Goal: Find specific page/section: Find specific page/section

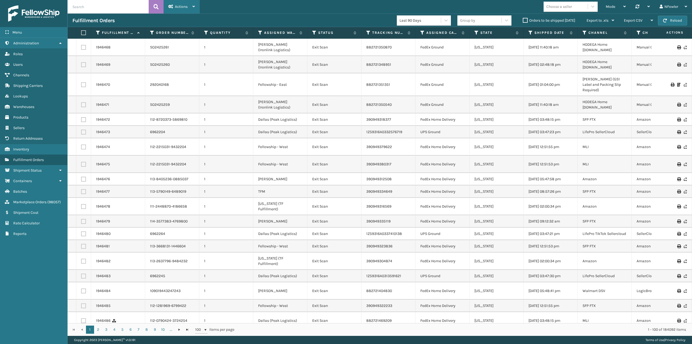
click at [182, 7] on span "Actions" at bounding box center [181, 6] width 13 height 5
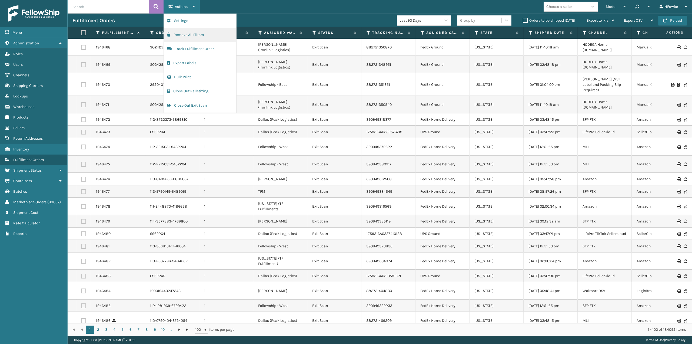
click at [190, 35] on button "Remove All Filters" at bounding box center [200, 35] width 72 height 14
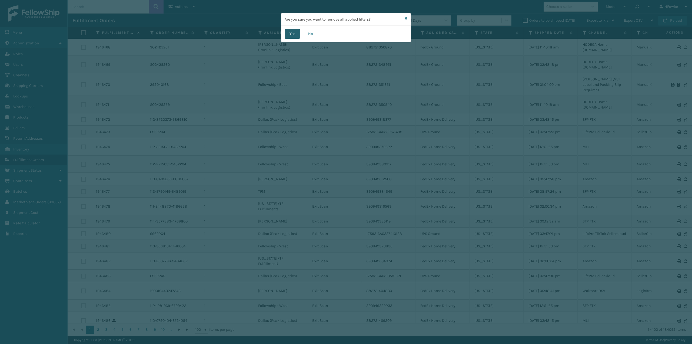
click at [294, 34] on button "Yes" at bounding box center [292, 34] width 15 height 10
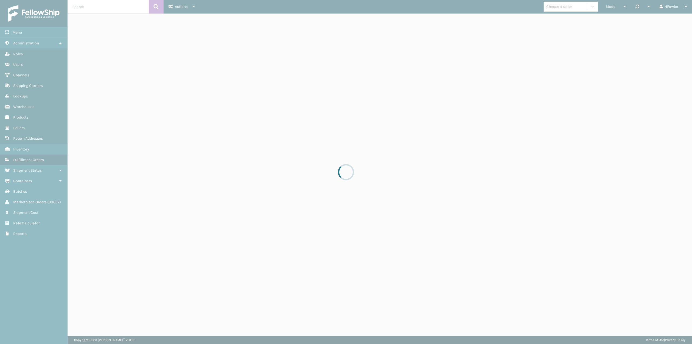
click at [349, 170] on div at bounding box center [346, 172] width 16 height 16
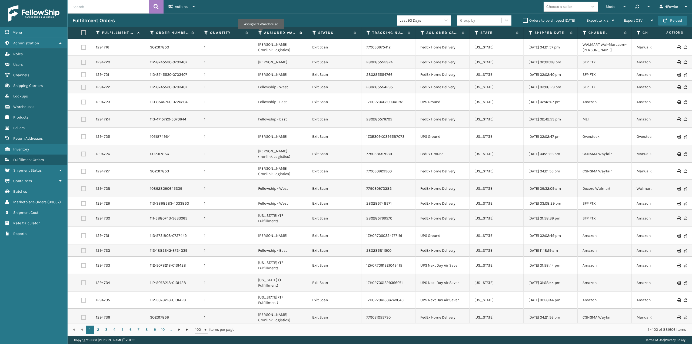
click at [260, 32] on icon at bounding box center [260, 32] width 4 height 5
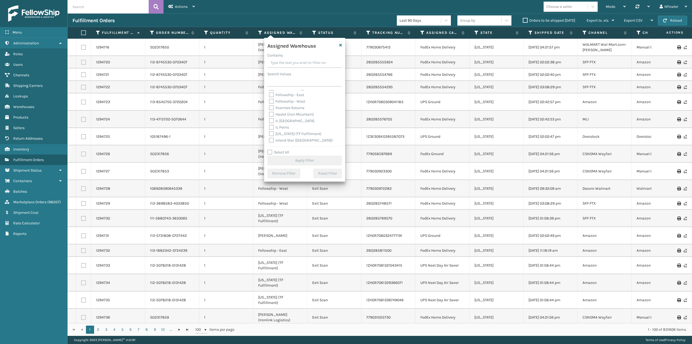
scroll to position [27, 0]
click at [288, 125] on label "[US_STATE] (TF Fulfillment)" at bounding box center [295, 124] width 52 height 5
click at [269, 125] on input "[US_STATE] (TF Fulfillment)" at bounding box center [269, 123] width 0 height 4
checkbox input "true"
click at [303, 163] on button "Apply Filter" at bounding box center [304, 160] width 75 height 10
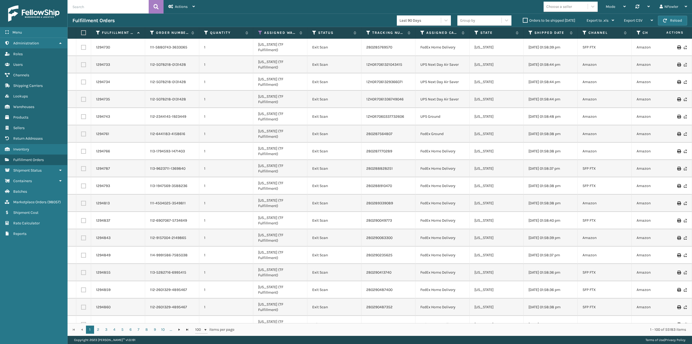
scroll to position [0, 309]
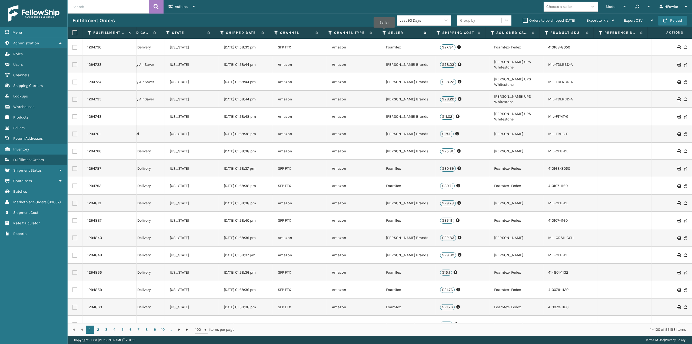
click at [384, 31] on icon at bounding box center [384, 32] width 4 height 5
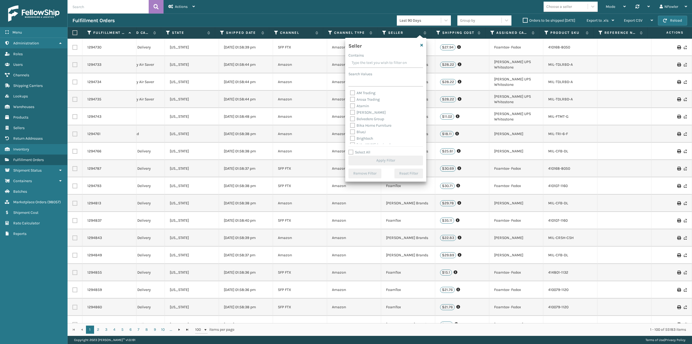
click at [358, 106] on label "Atamin" at bounding box center [359, 106] width 19 height 5
click at [350, 106] on input "Atamin" at bounding box center [350, 105] width 0 height 4
checkbox input "true"
click at [380, 160] on button "Apply Filter" at bounding box center [386, 160] width 75 height 10
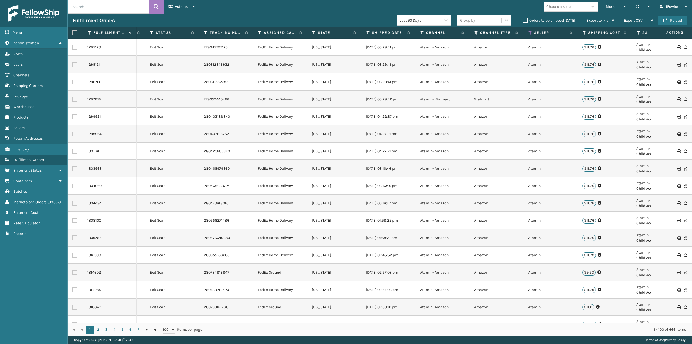
scroll to position [0, 208]
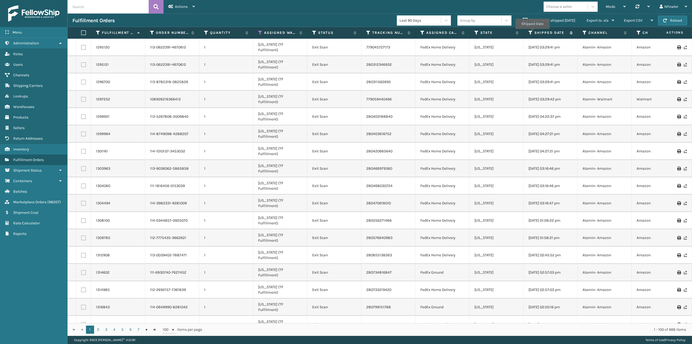
click at [532, 32] on icon at bounding box center [531, 32] width 4 height 5
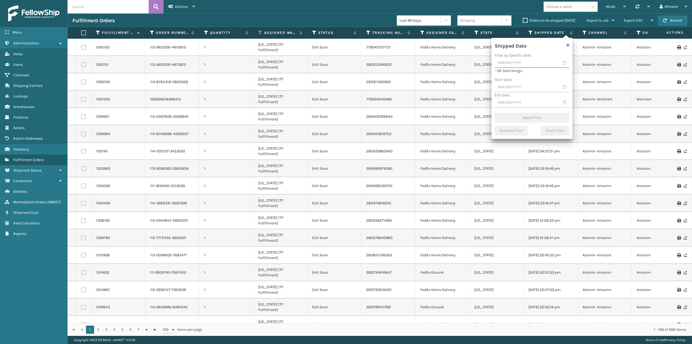
click at [563, 64] on input "text" at bounding box center [532, 63] width 75 height 10
click at [551, 72] on span "Previous Month" at bounding box center [552, 72] width 5 height 5
click at [501, 103] on div "7" at bounding box center [501, 103] width 8 height 8
type input "09/07/2025"
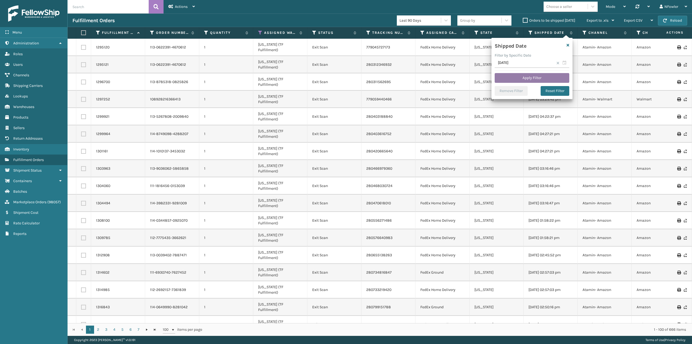
click at [523, 78] on button "Apply Filter" at bounding box center [532, 78] width 75 height 10
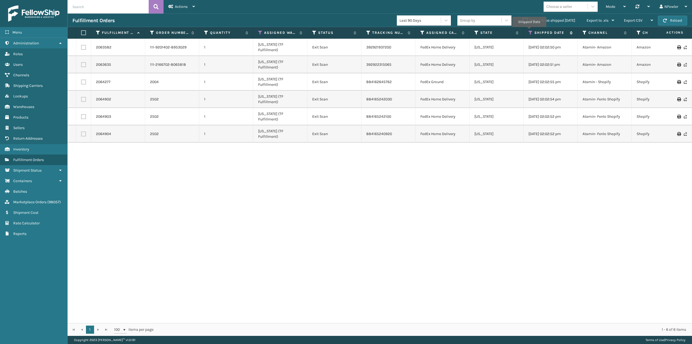
click at [529, 31] on icon at bounding box center [531, 32] width 4 height 5
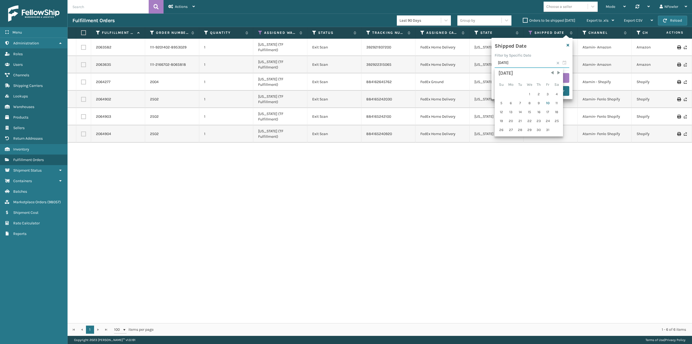
click at [568, 59] on input "09/07/2025" at bounding box center [532, 63] width 75 height 10
click at [553, 72] on span "Previous Month" at bounding box center [552, 72] width 5 height 5
click at [502, 110] on div "14" at bounding box center [501, 112] width 8 height 8
type input "09/14/2025"
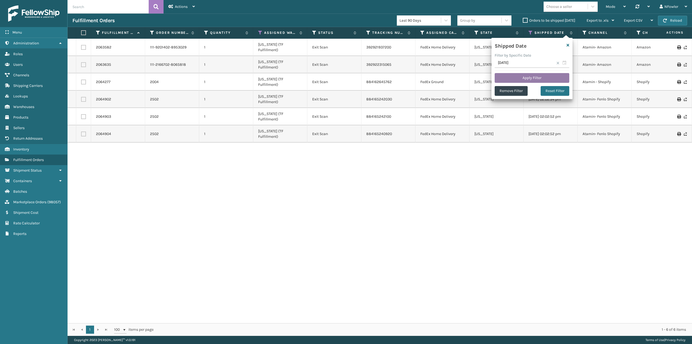
click at [523, 77] on button "Apply Filter" at bounding box center [532, 78] width 75 height 10
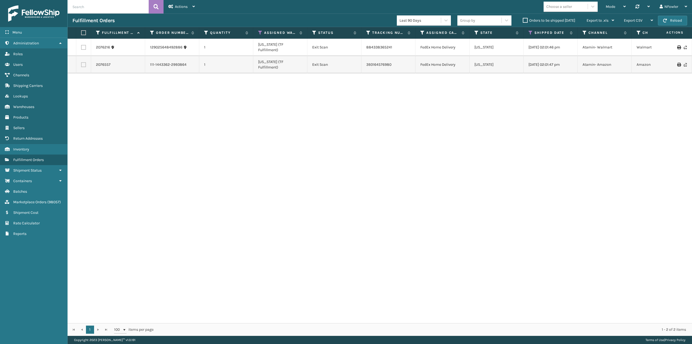
click at [532, 29] on th "Shipped Date" at bounding box center [551, 33] width 54 height 12
click at [531, 32] on icon at bounding box center [531, 32] width 4 height 5
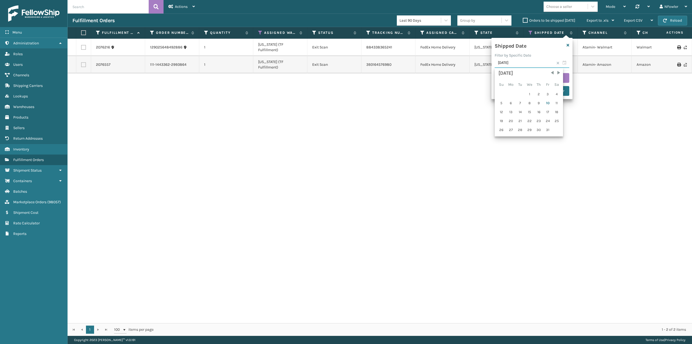
click at [565, 62] on input "09/14/2025" at bounding box center [532, 63] width 75 height 10
click at [553, 71] on span "Previous Month" at bounding box center [552, 72] width 5 height 5
click at [501, 122] on div "21" at bounding box center [501, 121] width 8 height 8
type input "09/21/2025"
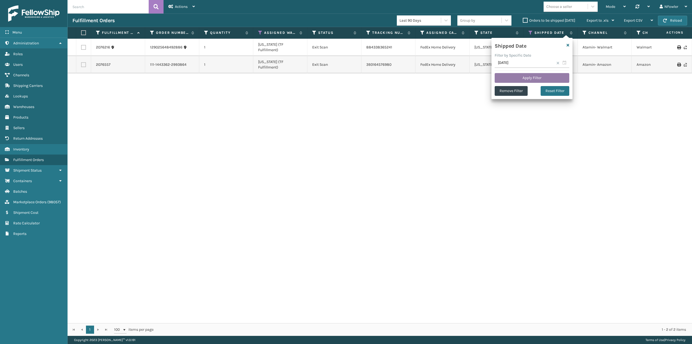
click at [535, 78] on button "Apply Filter" at bounding box center [532, 78] width 75 height 10
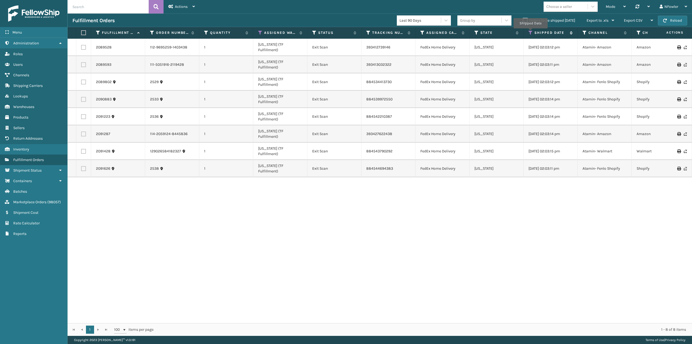
drag, startPoint x: 531, startPoint y: 32, endPoint x: 532, endPoint y: 35, distance: 2.9
click at [531, 32] on icon at bounding box center [531, 32] width 4 height 5
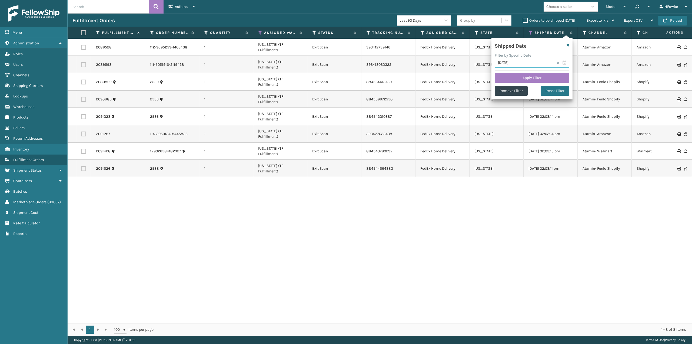
click at [565, 64] on input "09/21/2025" at bounding box center [532, 63] width 75 height 10
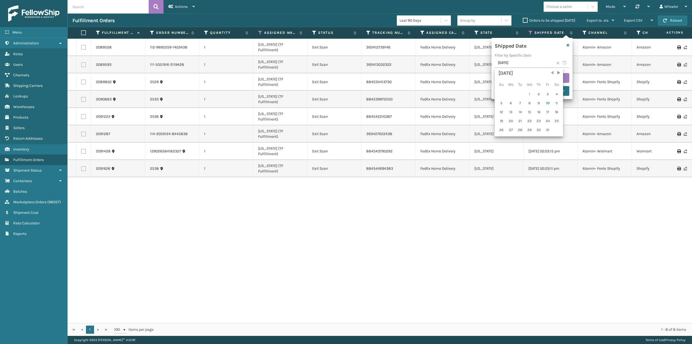
click at [551, 72] on span "Previous Month" at bounding box center [552, 72] width 5 height 5
click at [501, 130] on div "28" at bounding box center [501, 130] width 8 height 8
type input "09/28/2025"
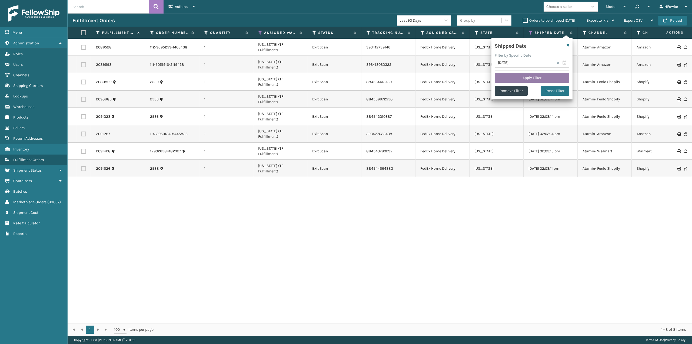
click at [520, 74] on button "Apply Filter" at bounding box center [532, 78] width 75 height 10
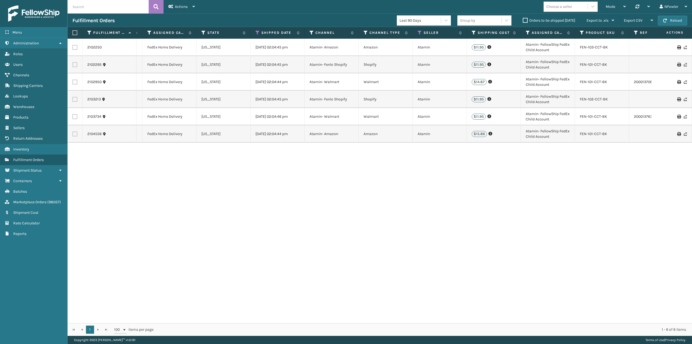
scroll to position [0, 274]
click at [419, 33] on icon at bounding box center [419, 32] width 4 height 5
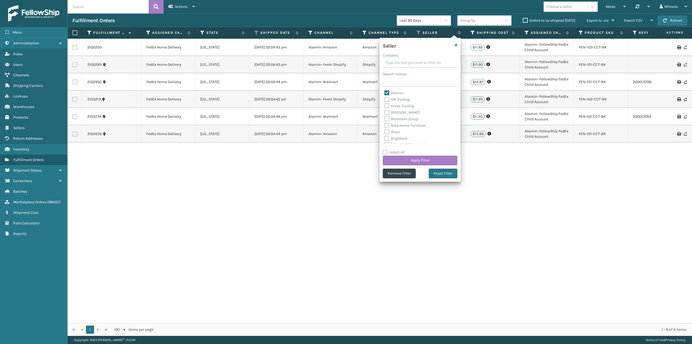
click at [392, 92] on label "Atamin" at bounding box center [393, 93] width 19 height 5
click at [385, 92] on input "Atamin" at bounding box center [384, 92] width 0 height 4
checkbox input "false"
click at [398, 124] on label "FoamTex" at bounding box center [394, 123] width 21 height 5
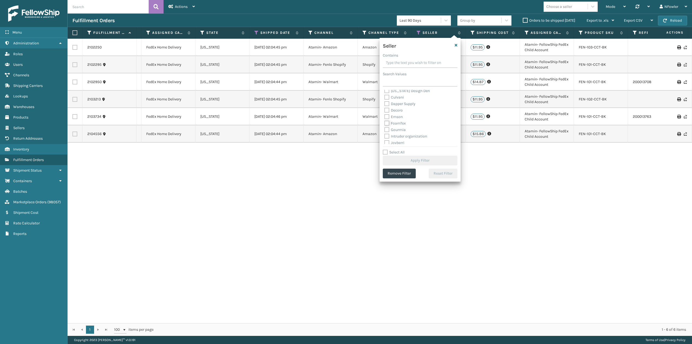
click at [385, 124] on input "FoamTex" at bounding box center [384, 122] width 0 height 4
checkbox input "true"
click at [415, 156] on button "Apply Filter" at bounding box center [420, 160] width 75 height 10
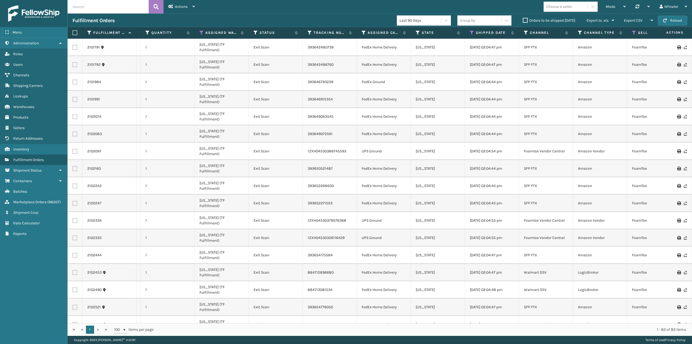
scroll to position [0, 130]
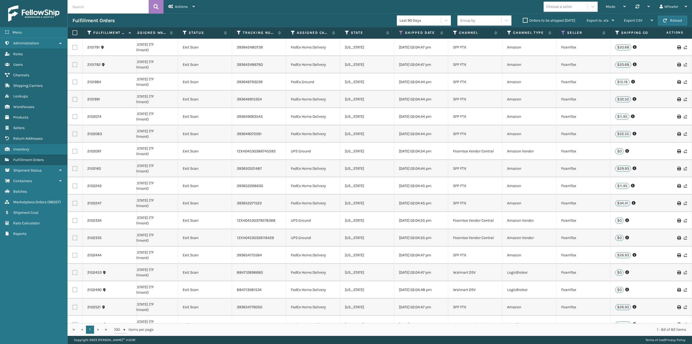
click at [399, 30] on th "Shipped Date" at bounding box center [421, 33] width 54 height 12
click at [400, 32] on icon at bounding box center [401, 32] width 4 height 5
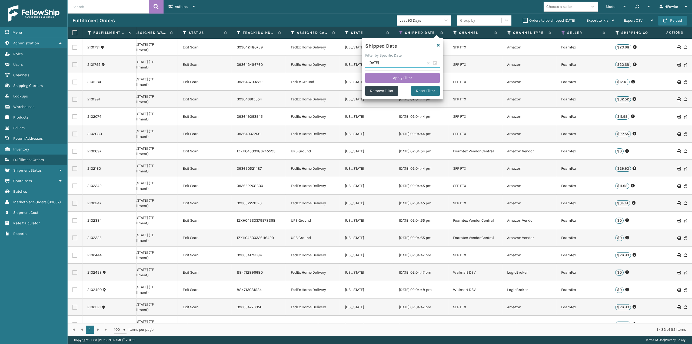
click at [433, 62] on input "09/28/2025" at bounding box center [402, 63] width 75 height 10
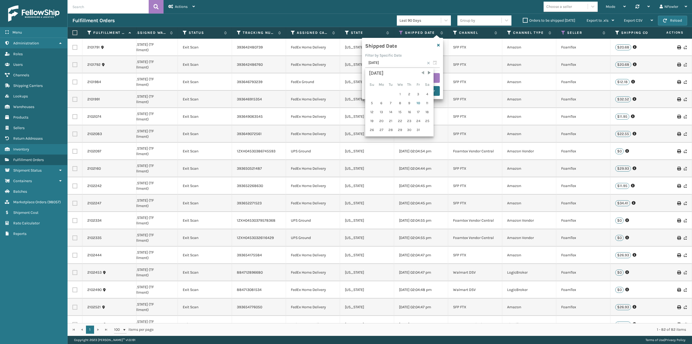
click at [423, 72] on span "Previous Month" at bounding box center [422, 72] width 5 height 5
click at [372, 121] on div "21" at bounding box center [372, 121] width 8 height 8
type input "09/21/2025"
click at [398, 77] on button "Apply Filter" at bounding box center [402, 78] width 75 height 10
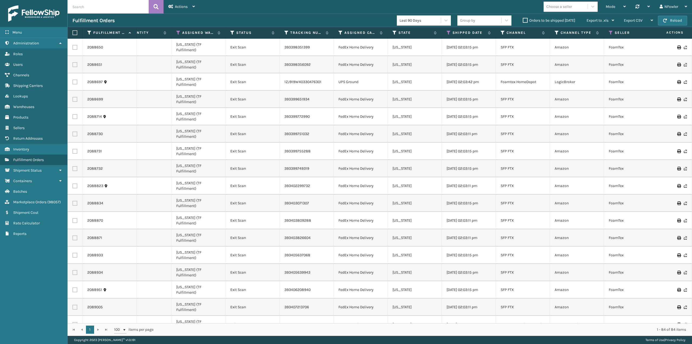
scroll to position [0, 97]
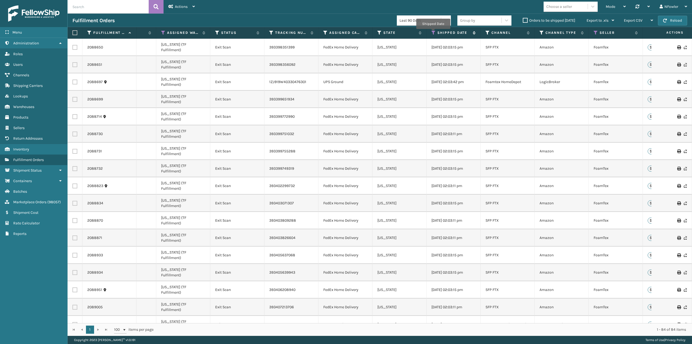
click at [433, 33] on icon at bounding box center [434, 32] width 4 height 5
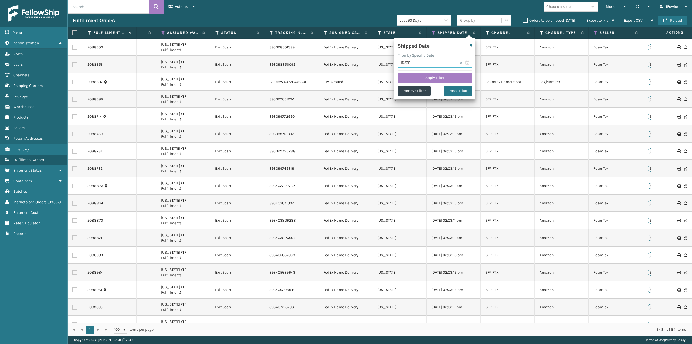
click at [466, 62] on input "09/21/2025" at bounding box center [435, 63] width 75 height 10
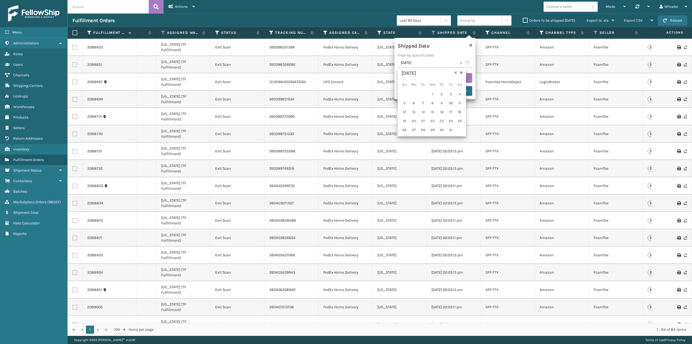
click at [455, 71] on span "Previous Month" at bounding box center [455, 72] width 5 height 5
click at [404, 111] on div "14" at bounding box center [404, 112] width 8 height 8
type input "09/14/2025"
click at [430, 75] on button "Apply Filter" at bounding box center [435, 78] width 75 height 10
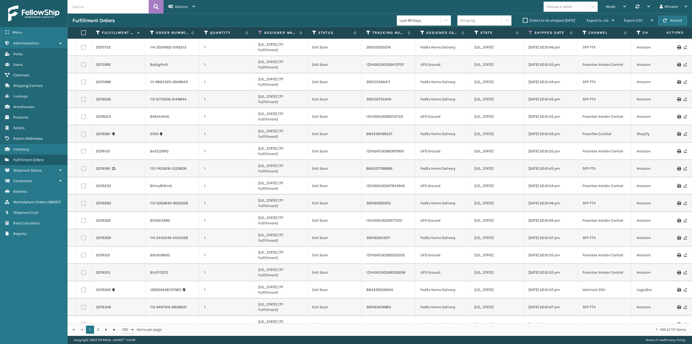
scroll to position [0, 111]
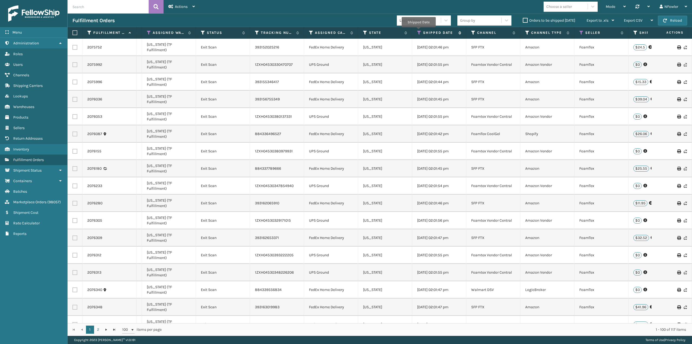
click at [420, 35] on icon at bounding box center [419, 32] width 4 height 5
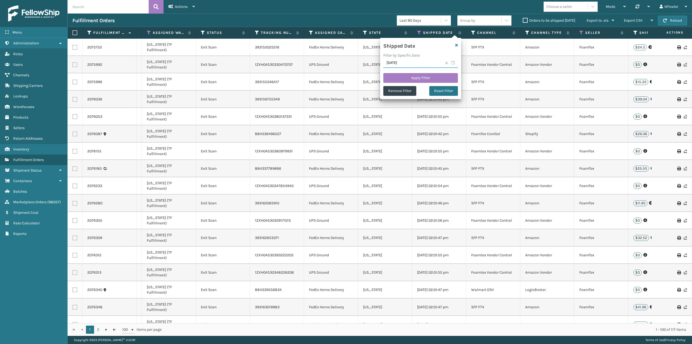
click at [455, 63] on input "09/14/2025" at bounding box center [420, 63] width 75 height 10
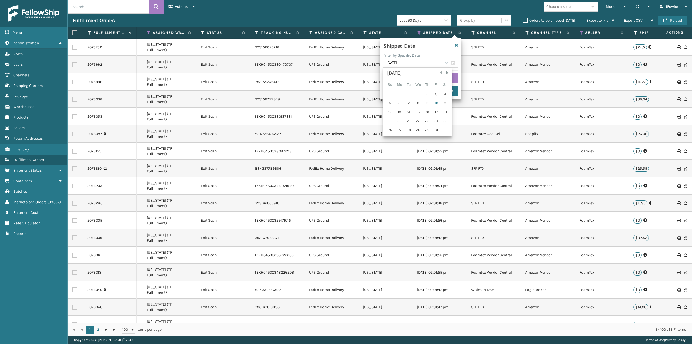
click at [442, 70] on span "Previous Month" at bounding box center [440, 72] width 5 height 5
click at [388, 101] on div "7" at bounding box center [390, 103] width 8 height 8
type input "09/07/2025"
click at [413, 74] on button "Apply Filter" at bounding box center [420, 78] width 75 height 10
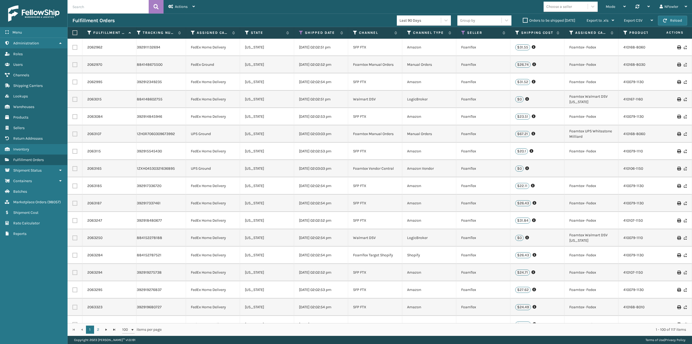
scroll to position [0, 273]
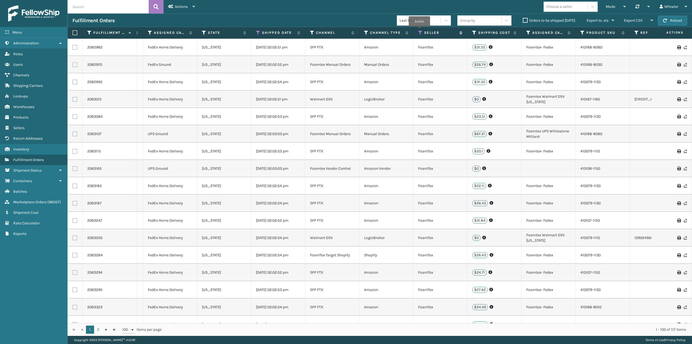
click at [419, 30] on icon at bounding box center [420, 32] width 4 height 5
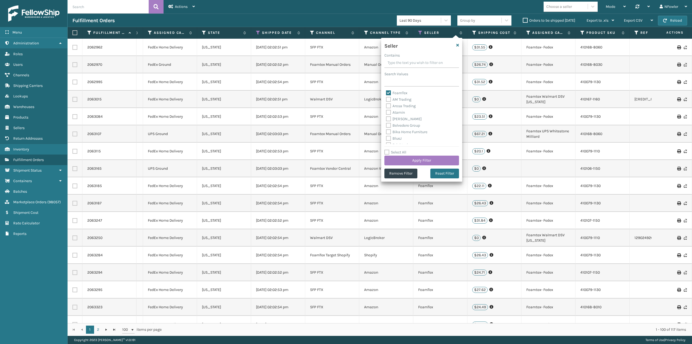
click at [400, 93] on label "FoamTex" at bounding box center [396, 93] width 21 height 5
click at [386, 93] on input "FoamTex" at bounding box center [386, 92] width 0 height 4
checkbox input "false"
click at [413, 120] on label "[PERSON_NAME] Brands" at bounding box center [410, 120] width 49 height 5
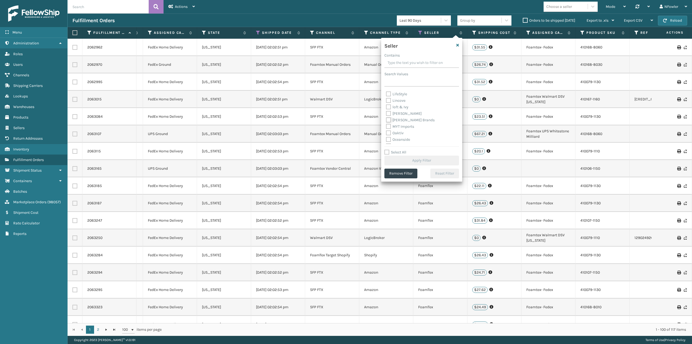
click at [386, 120] on input "[PERSON_NAME] Brands" at bounding box center [386, 119] width 0 height 4
checkbox input "true"
click at [426, 160] on button "Apply Filter" at bounding box center [421, 160] width 75 height 10
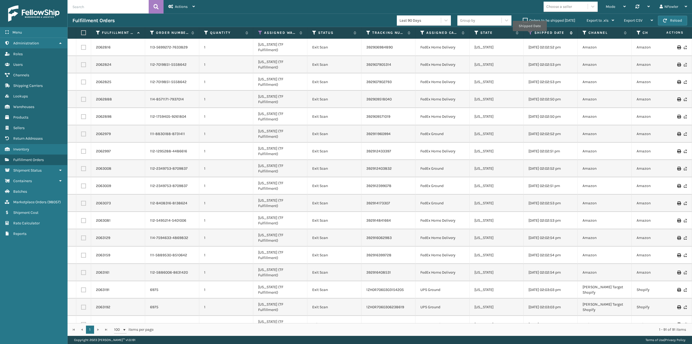
click at [530, 35] on icon at bounding box center [531, 32] width 4 height 5
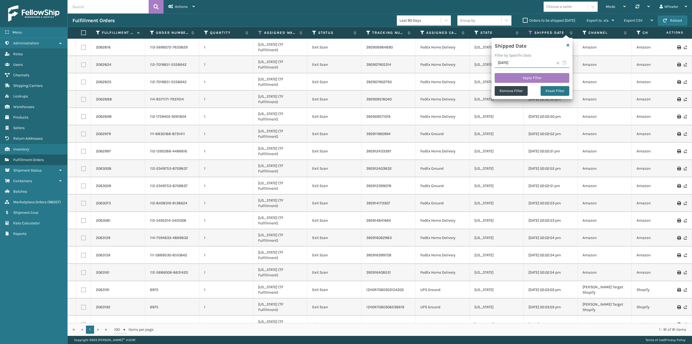
click at [568, 62] on input "09/07/2025" at bounding box center [532, 63] width 75 height 10
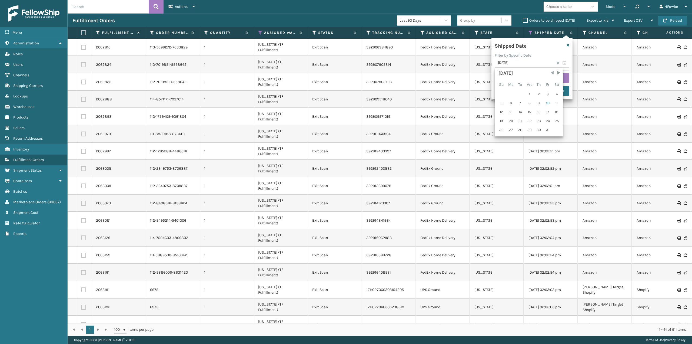
click at [551, 71] on span "Previous Month" at bounding box center [552, 72] width 5 height 5
click at [499, 112] on div "14" at bounding box center [501, 112] width 8 height 8
type input "09/14/2025"
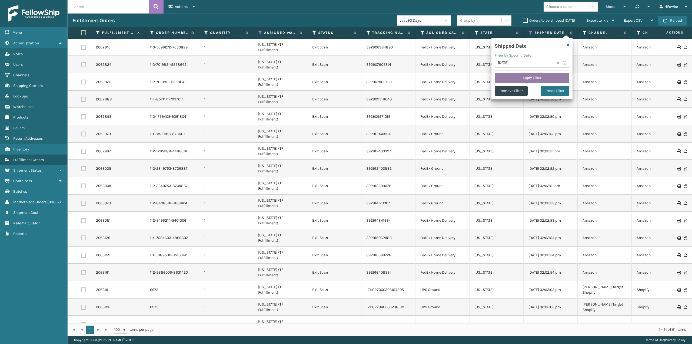
click at [521, 78] on button "Apply Filter" at bounding box center [532, 78] width 75 height 10
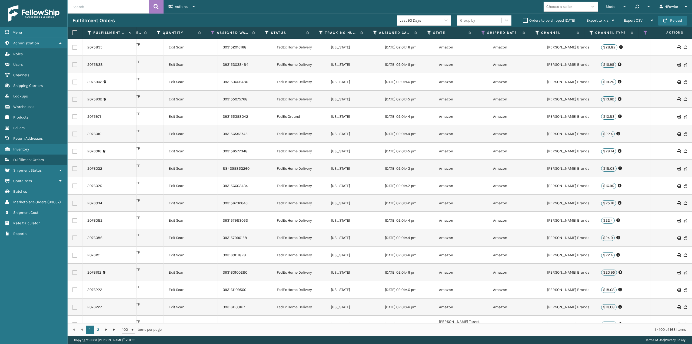
scroll to position [0, 175]
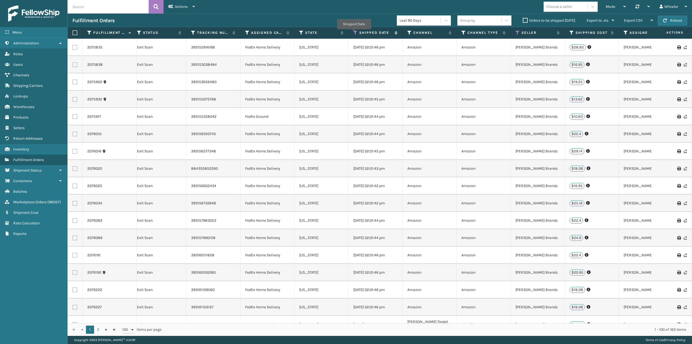
click at [354, 33] on icon at bounding box center [355, 32] width 4 height 5
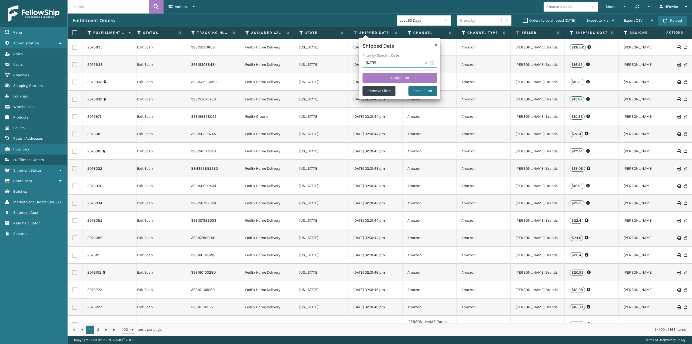
click at [431, 61] on input "09/14/2025" at bounding box center [400, 63] width 75 height 10
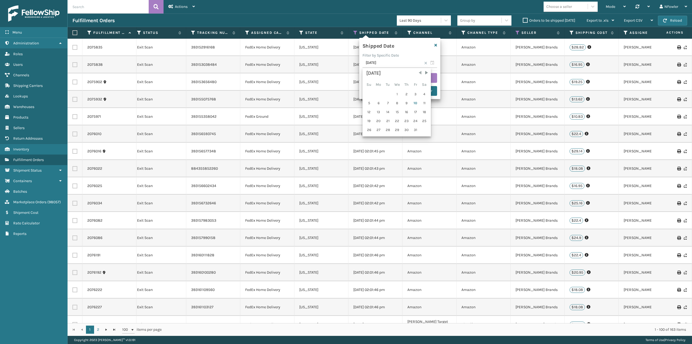
click at [421, 71] on span "Previous Month" at bounding box center [419, 72] width 5 height 5
click at [370, 120] on div "21" at bounding box center [369, 121] width 8 height 8
type input "09/21/2025"
click at [393, 79] on button "Apply Filter" at bounding box center [400, 78] width 75 height 10
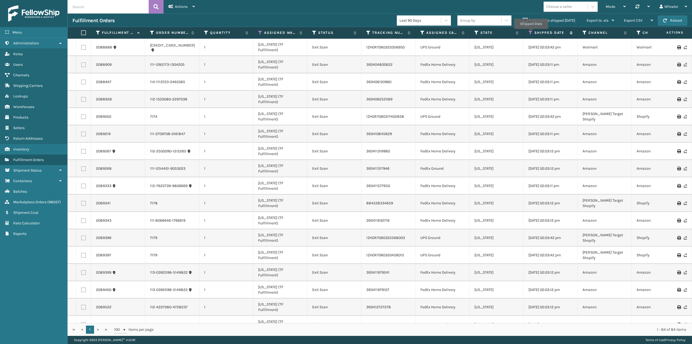
click at [532, 31] on icon at bounding box center [531, 32] width 4 height 5
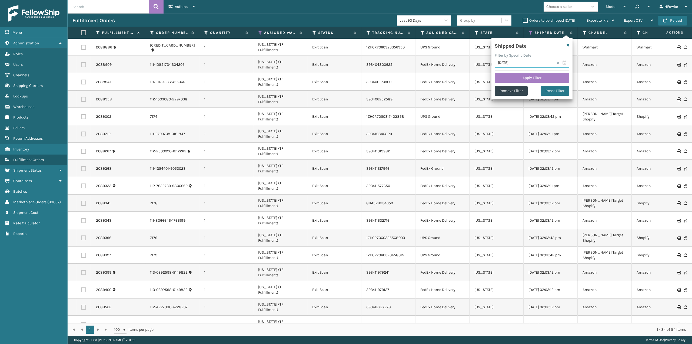
drag, startPoint x: 566, startPoint y: 62, endPoint x: 559, endPoint y: 67, distance: 8.9
click at [566, 62] on input "09/21/2025" at bounding box center [532, 63] width 75 height 10
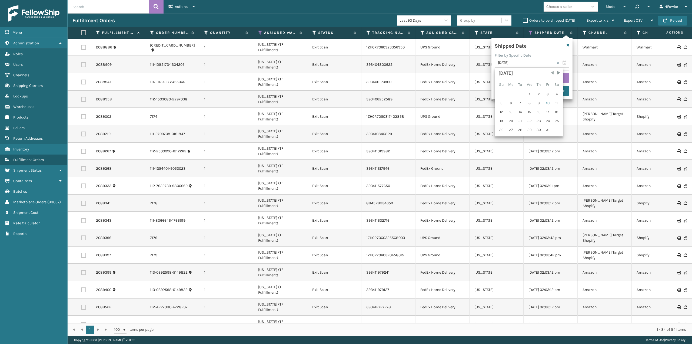
click at [554, 71] on span "Previous Month" at bounding box center [552, 72] width 5 height 5
click at [502, 130] on div "28" at bounding box center [501, 130] width 8 height 8
type input "09/28/2025"
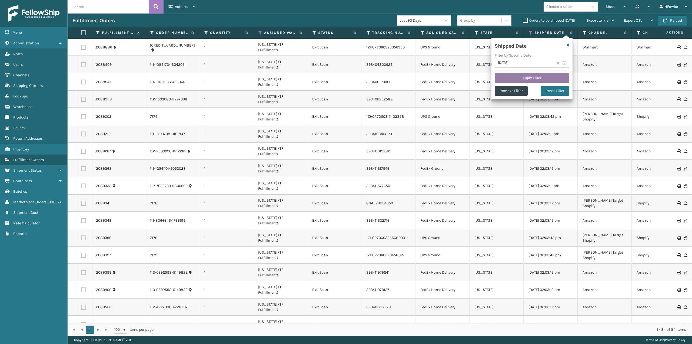
click at [528, 78] on button "Apply Filter" at bounding box center [532, 78] width 75 height 10
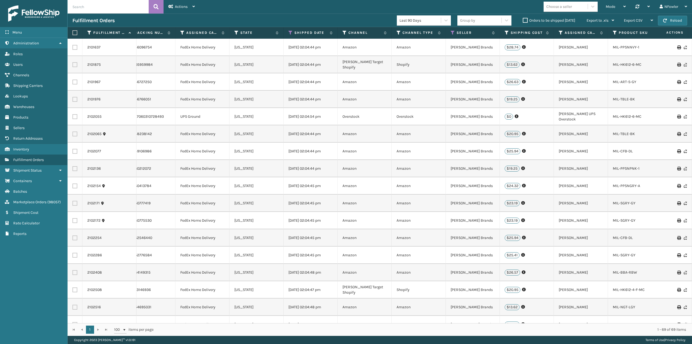
scroll to position [0, 260]
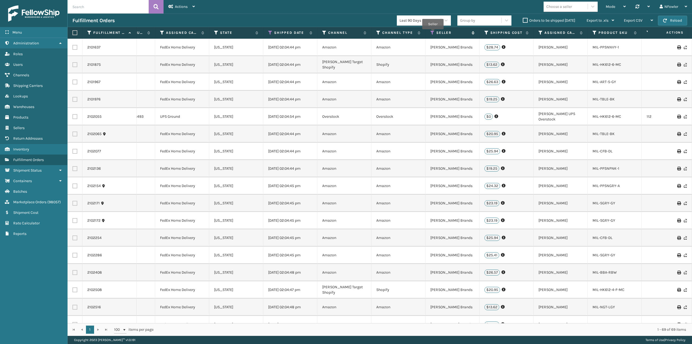
click at [433, 33] on icon at bounding box center [432, 32] width 4 height 5
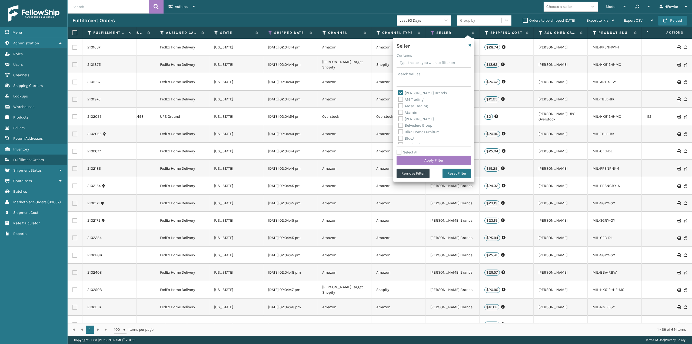
click at [403, 91] on label "[PERSON_NAME] Brands" at bounding box center [422, 93] width 49 height 5
click at [399, 91] on input "[PERSON_NAME] Brands" at bounding box center [398, 92] width 0 height 4
checkbox input "false"
click at [416, 132] on label "SBYL [GEOGRAPHIC_DATA]" at bounding box center [423, 132] width 51 height 5
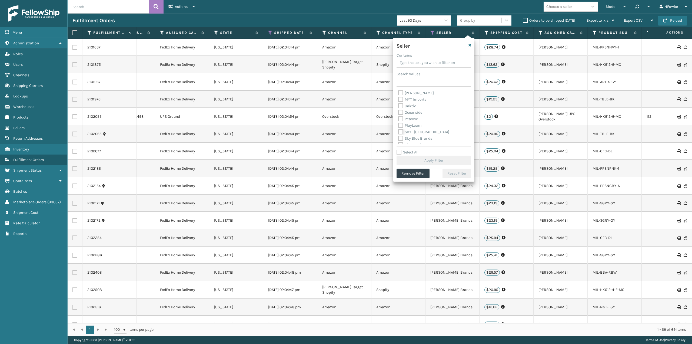
click at [399, 132] on input "SBYL [GEOGRAPHIC_DATA]" at bounding box center [398, 131] width 0 height 4
checkbox input "true"
click at [431, 160] on button "Apply Filter" at bounding box center [434, 160] width 75 height 10
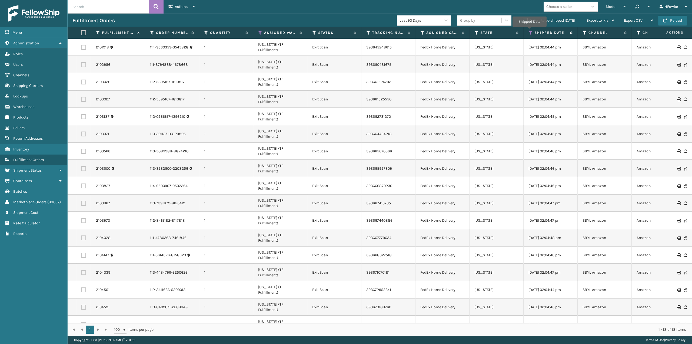
click at [529, 31] on icon at bounding box center [531, 32] width 4 height 5
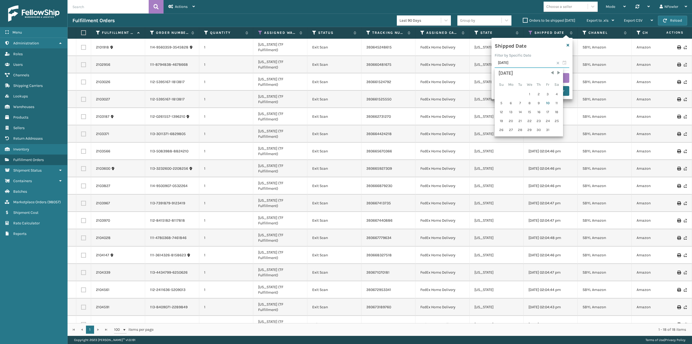
drag, startPoint x: 566, startPoint y: 62, endPoint x: 562, endPoint y: 68, distance: 6.8
click at [566, 63] on input "09/28/2025" at bounding box center [532, 63] width 75 height 10
click at [552, 74] on span "Previous Month" at bounding box center [552, 72] width 5 height 5
click at [502, 121] on div "21" at bounding box center [501, 121] width 8 height 8
type input "09/21/2025"
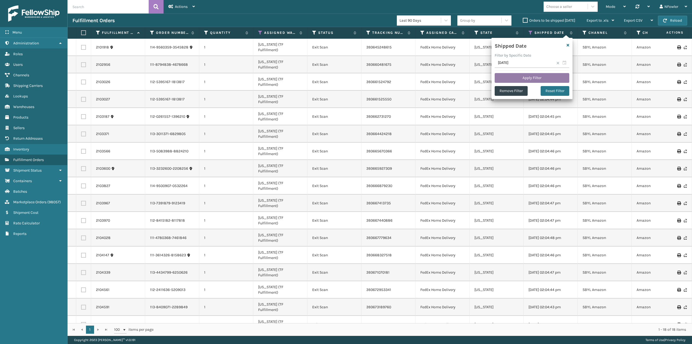
click at [531, 77] on button "Apply Filter" at bounding box center [532, 78] width 75 height 10
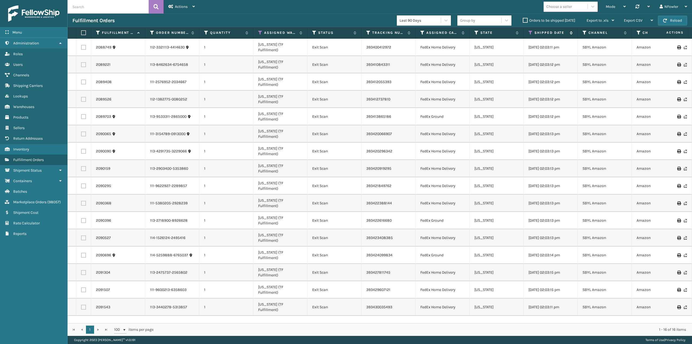
click at [529, 31] on th "Shipped Date" at bounding box center [551, 33] width 54 height 12
click at [529, 31] on icon at bounding box center [531, 32] width 4 height 5
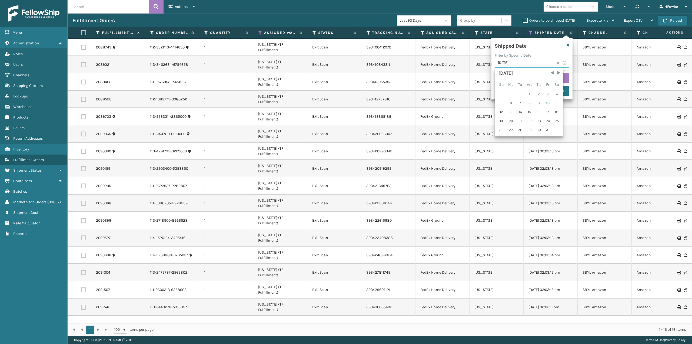
click at [565, 62] on input "09/21/2025" at bounding box center [532, 63] width 75 height 10
click at [552, 73] on span "Previous Month" at bounding box center [552, 72] width 5 height 5
click at [500, 110] on div "14" at bounding box center [501, 112] width 8 height 8
type input "09/14/2025"
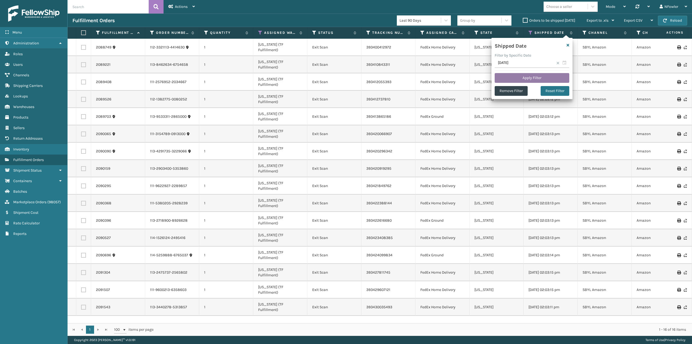
click at [518, 79] on button "Apply Filter" at bounding box center [532, 78] width 75 height 10
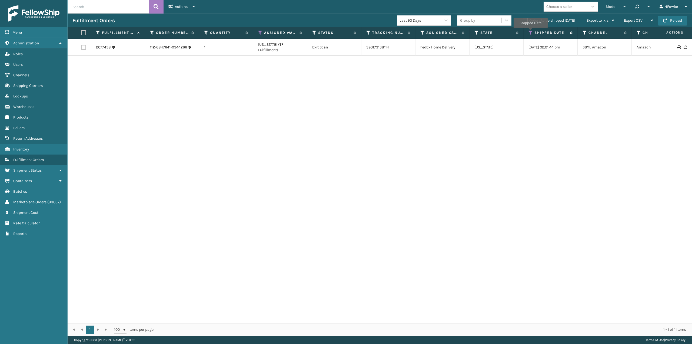
click at [531, 32] on icon at bounding box center [531, 32] width 4 height 5
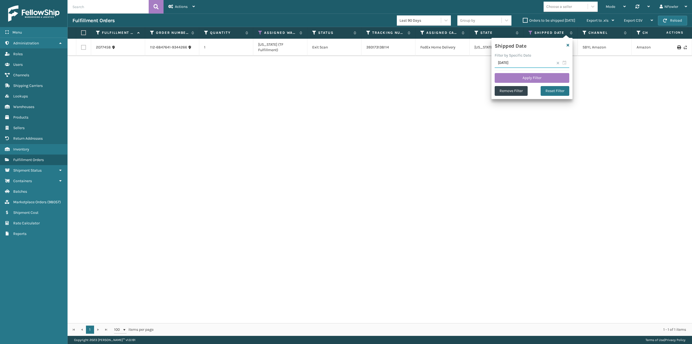
click at [562, 63] on input "09/14/2025" at bounding box center [532, 63] width 75 height 10
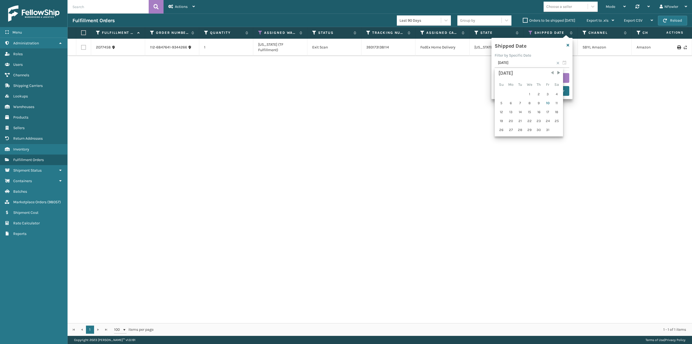
click at [552, 72] on span "Previous Month" at bounding box center [552, 72] width 5 height 5
click at [502, 104] on div "7" at bounding box center [501, 103] width 8 height 8
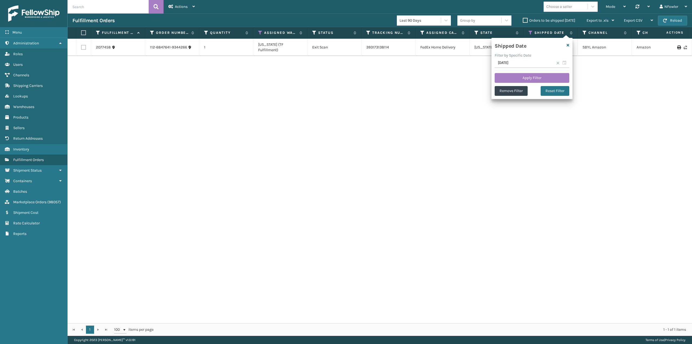
type input "09/07/2025"
click at [525, 74] on button "Apply Filter" at bounding box center [532, 78] width 75 height 10
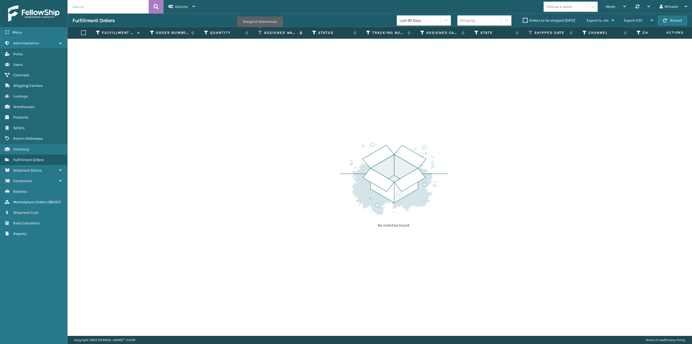
click at [260, 30] on icon at bounding box center [260, 32] width 4 height 5
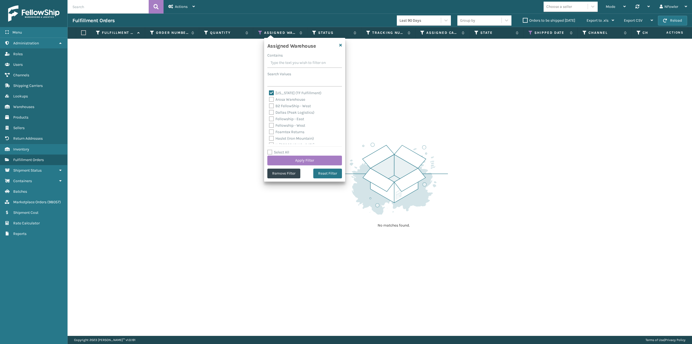
click at [278, 92] on label "[US_STATE] (TF Fulfillment)" at bounding box center [295, 93] width 52 height 5
click at [269, 92] on input "[US_STATE] (TF Fulfillment)" at bounding box center [269, 92] width 0 height 4
checkbox input "false"
click at [280, 111] on label "Dallas (Peak Logistics)" at bounding box center [291, 112] width 45 height 5
click at [269, 111] on input "Dallas (Peak Logistics)" at bounding box center [269, 111] width 0 height 4
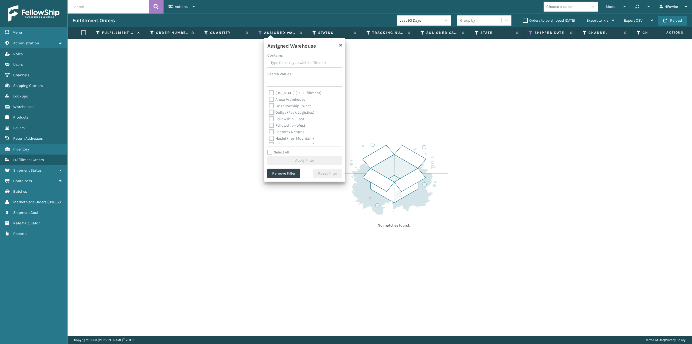
checkbox input "true"
click at [308, 160] on button "Apply Filter" at bounding box center [304, 160] width 75 height 10
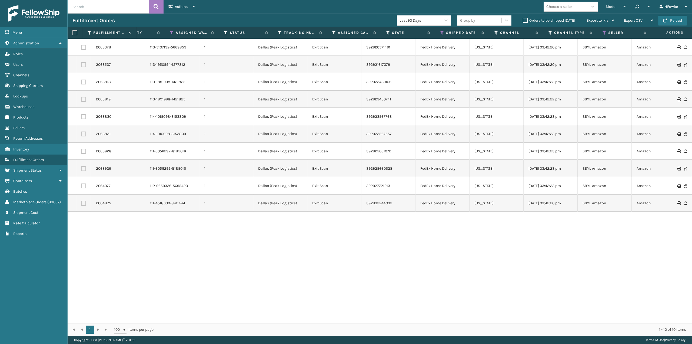
scroll to position [0, 0]
click at [531, 31] on icon at bounding box center [531, 32] width 4 height 5
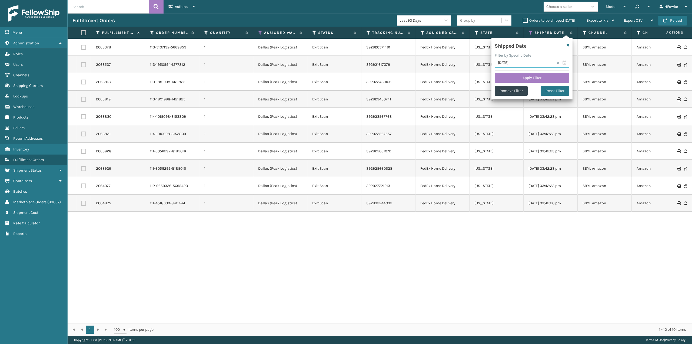
click at [564, 62] on input "09/07/2025" at bounding box center [532, 63] width 75 height 10
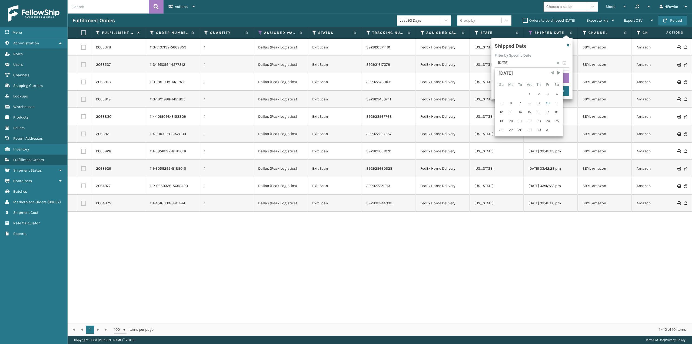
click at [553, 72] on span "Previous Month" at bounding box center [552, 72] width 5 height 5
drag, startPoint x: 498, startPoint y: 111, endPoint x: 515, endPoint y: 102, distance: 19.4
click at [498, 111] on div "14" at bounding box center [501, 112] width 8 height 8
type input "09/14/2025"
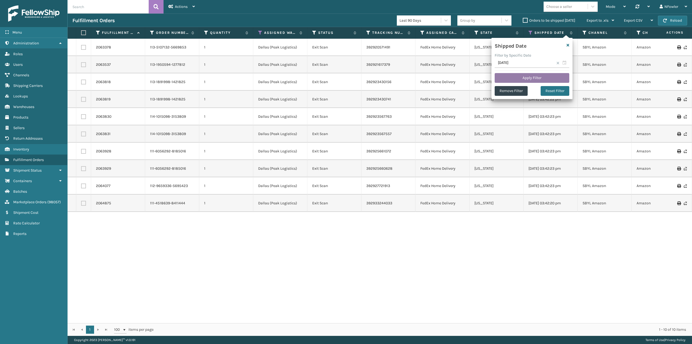
click at [531, 78] on button "Apply Filter" at bounding box center [532, 78] width 75 height 10
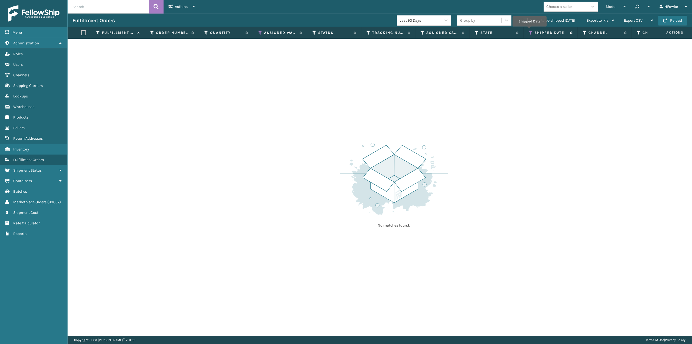
click at [530, 32] on icon at bounding box center [531, 32] width 4 height 5
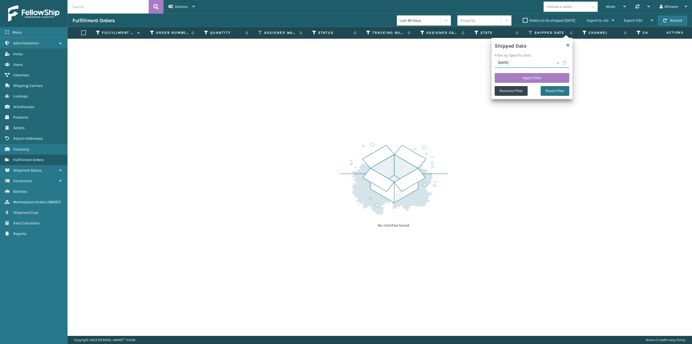
click at [565, 63] on input "09/14/2025" at bounding box center [532, 63] width 75 height 10
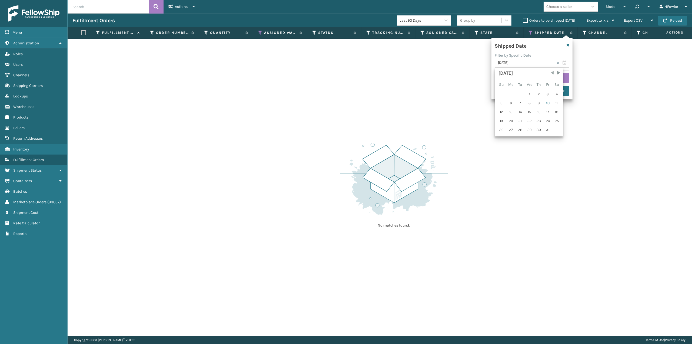
click at [551, 73] on span "Previous Month" at bounding box center [552, 72] width 5 height 5
click at [500, 118] on div "21" at bounding box center [501, 121] width 8 height 8
type input "09/21/2025"
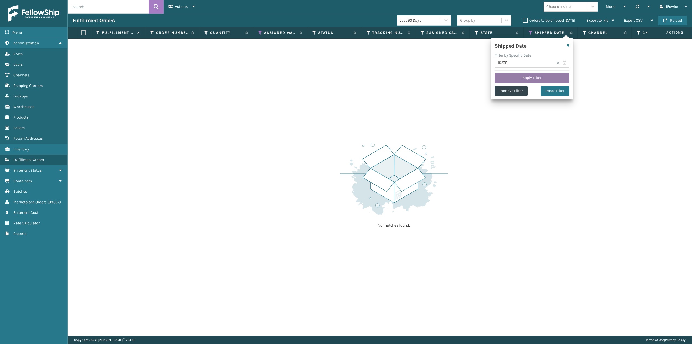
click at [519, 77] on button "Apply Filter" at bounding box center [532, 78] width 75 height 10
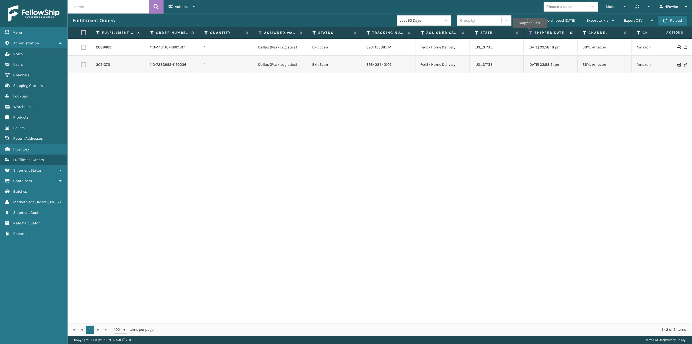
click at [530, 32] on icon at bounding box center [531, 32] width 4 height 5
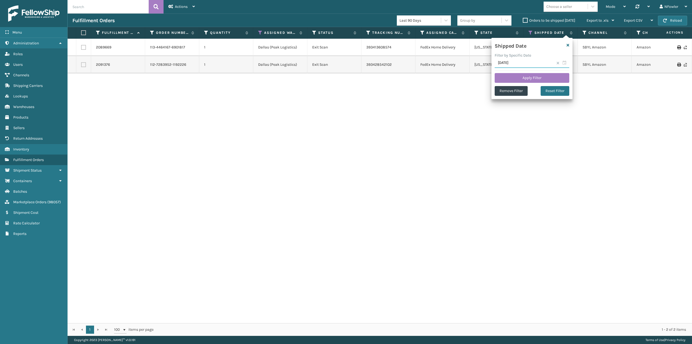
click at [564, 61] on input "09/21/2025" at bounding box center [532, 63] width 75 height 10
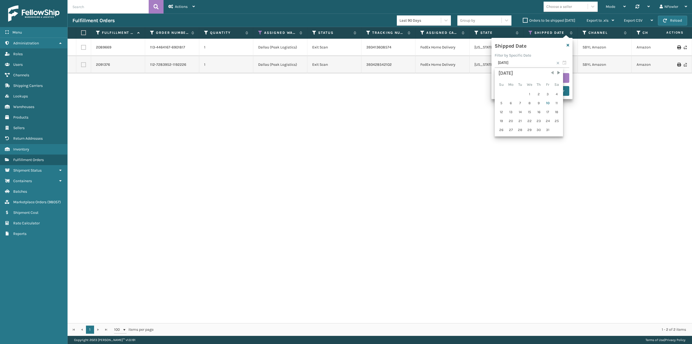
click at [553, 72] on span "Previous Month" at bounding box center [552, 72] width 5 height 5
click at [502, 131] on div "28" at bounding box center [501, 130] width 8 height 8
type input "09/28/2025"
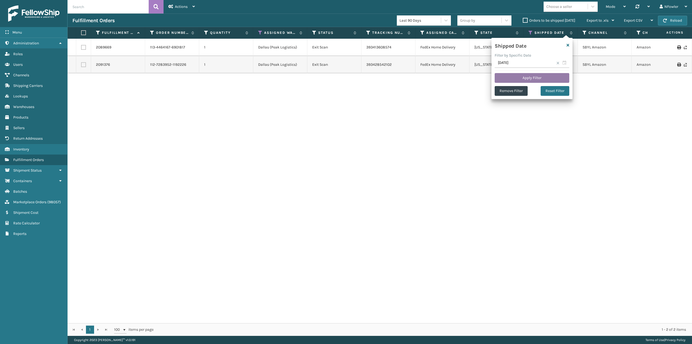
click at [518, 79] on button "Apply Filter" at bounding box center [532, 78] width 75 height 10
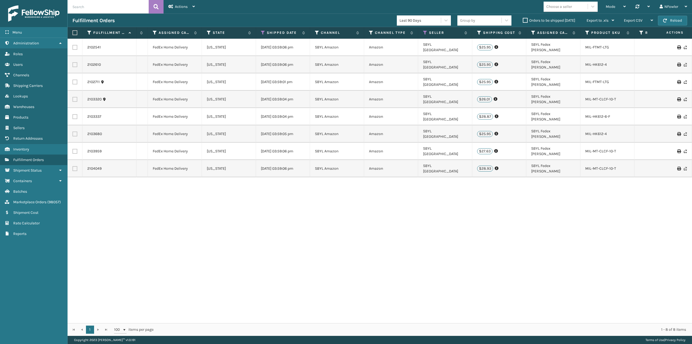
scroll to position [0, 269]
click at [424, 34] on icon at bounding box center [424, 32] width 4 height 5
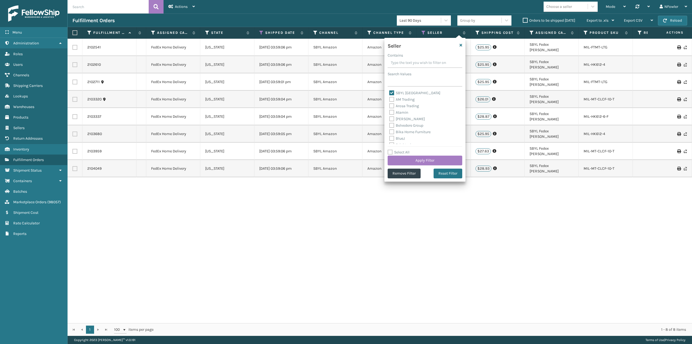
click at [401, 92] on label "SBYL [GEOGRAPHIC_DATA]" at bounding box center [414, 93] width 51 height 5
click at [390, 92] on input "SBYL [GEOGRAPHIC_DATA]" at bounding box center [389, 92] width 0 height 4
checkbox input "false"
click at [402, 135] on label "SleepGeekz" at bounding box center [402, 134] width 26 height 5
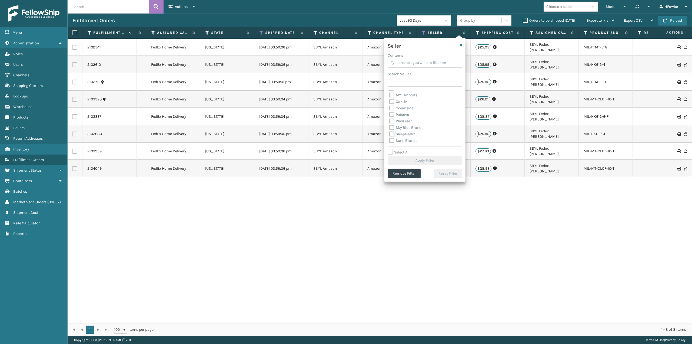
click at [390, 134] on input "SleepGeekz" at bounding box center [389, 133] width 0 height 4
checkbox input "true"
click at [424, 160] on button "Apply Filter" at bounding box center [425, 160] width 75 height 10
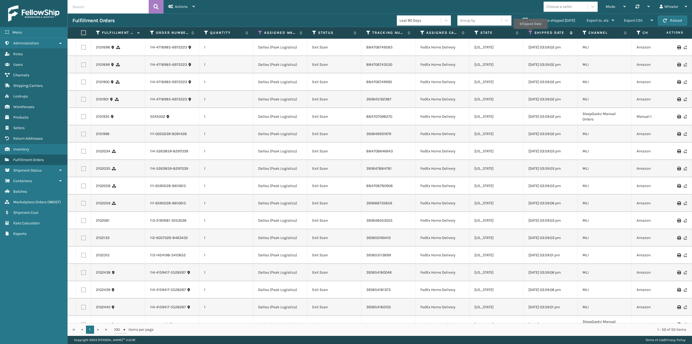
click at [531, 33] on icon at bounding box center [531, 32] width 4 height 5
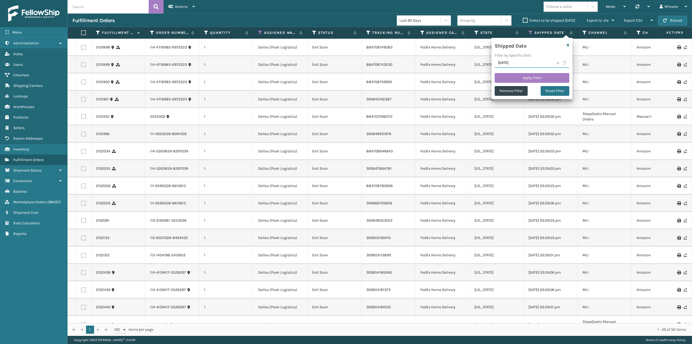
click at [563, 62] on input "09/28/2025" at bounding box center [532, 63] width 75 height 10
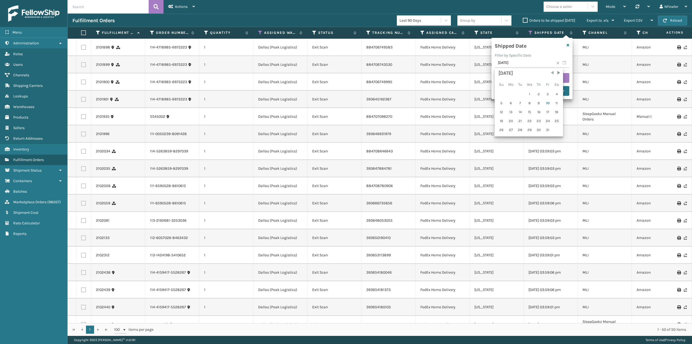
click at [553, 72] on span "Previous Month" at bounding box center [552, 72] width 5 height 5
click at [500, 120] on div "21" at bounding box center [501, 121] width 8 height 8
type input "09/21/2025"
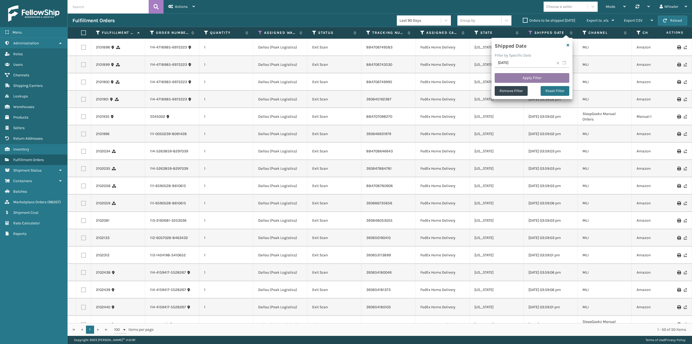
click at [529, 77] on button "Apply Filter" at bounding box center [532, 78] width 75 height 10
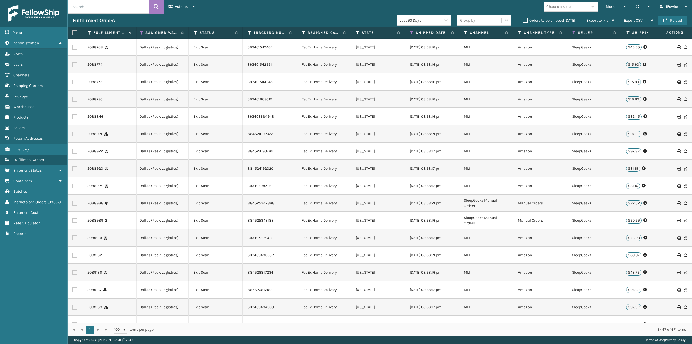
scroll to position [0, 0]
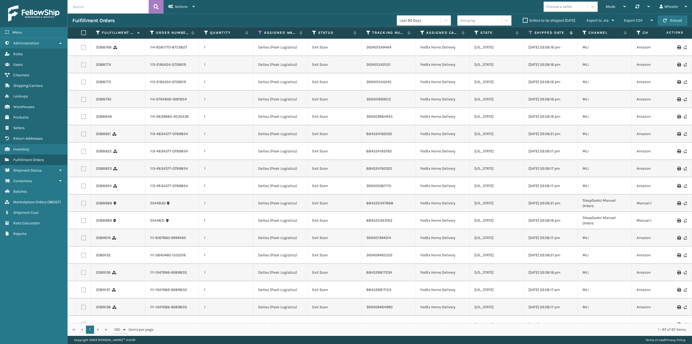
click at [530, 34] on icon at bounding box center [531, 32] width 4 height 5
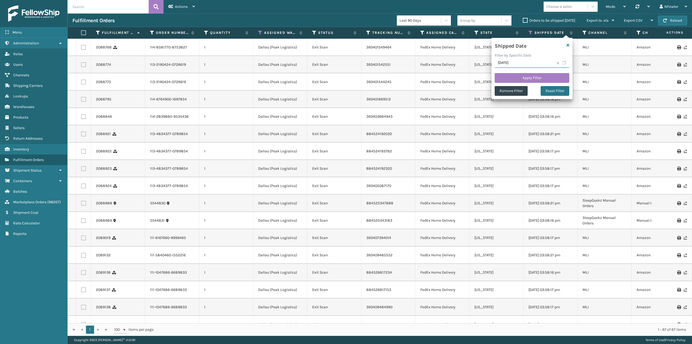
click at [565, 61] on input "09/21/2025" at bounding box center [532, 63] width 75 height 10
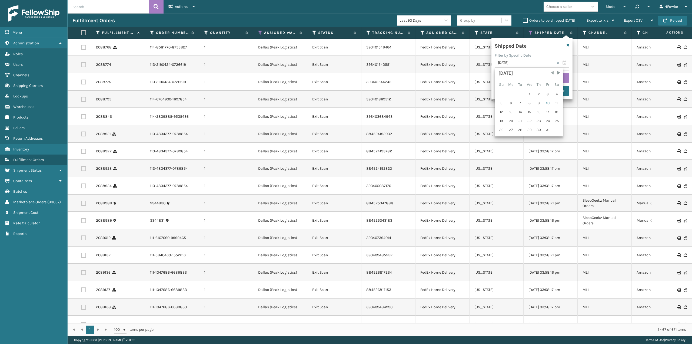
click at [551, 72] on span "Previous Month" at bounding box center [552, 72] width 5 height 5
click at [501, 111] on div "14" at bounding box center [501, 112] width 8 height 8
type input "09/14/2025"
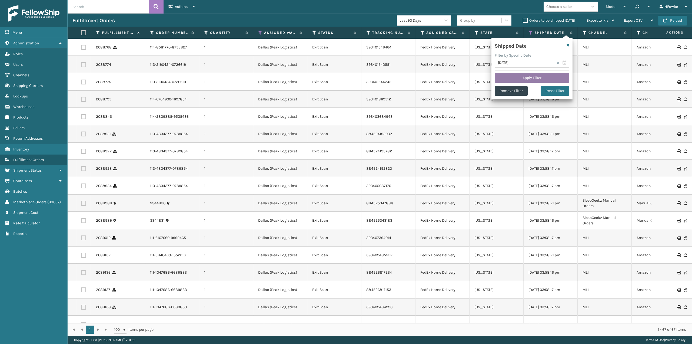
click at [522, 79] on button "Apply Filter" at bounding box center [532, 78] width 75 height 10
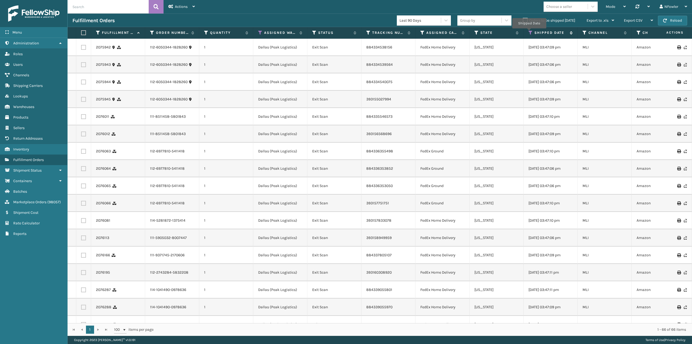
click at [529, 32] on icon at bounding box center [531, 32] width 4 height 5
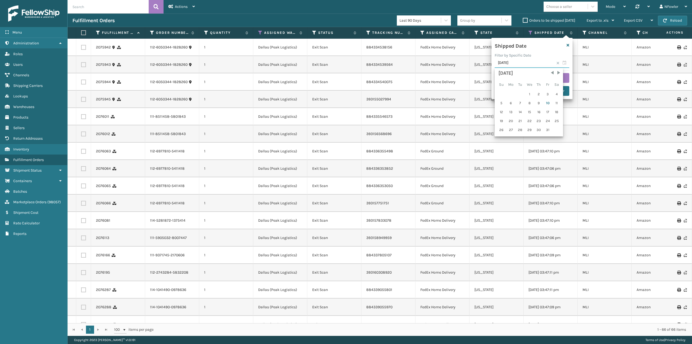
click at [563, 61] on input "09/14/2025" at bounding box center [532, 63] width 75 height 10
click at [552, 74] on span "Previous Month" at bounding box center [552, 72] width 5 height 5
click at [503, 102] on div "7" at bounding box center [501, 103] width 8 height 8
type input "09/07/2025"
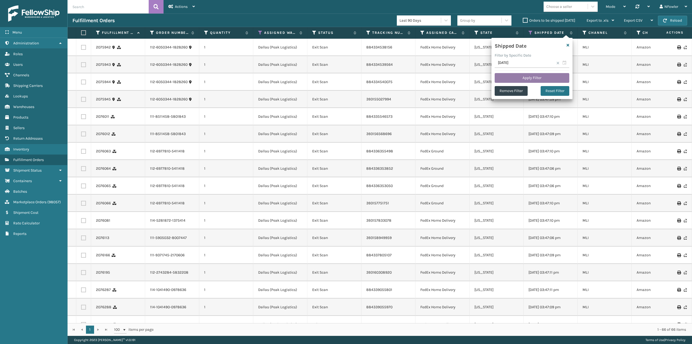
click at [516, 75] on button "Apply Filter" at bounding box center [532, 78] width 75 height 10
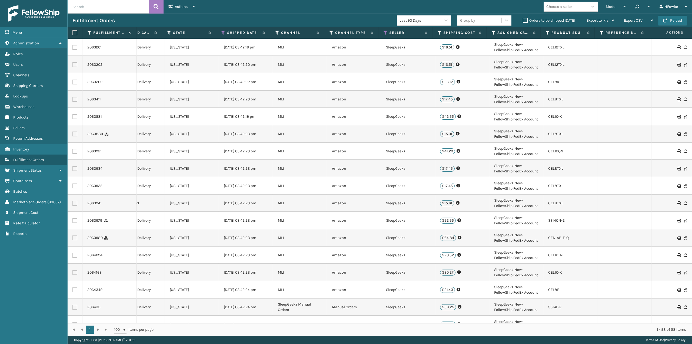
scroll to position [0, 309]
click at [384, 32] on icon at bounding box center [384, 32] width 4 height 5
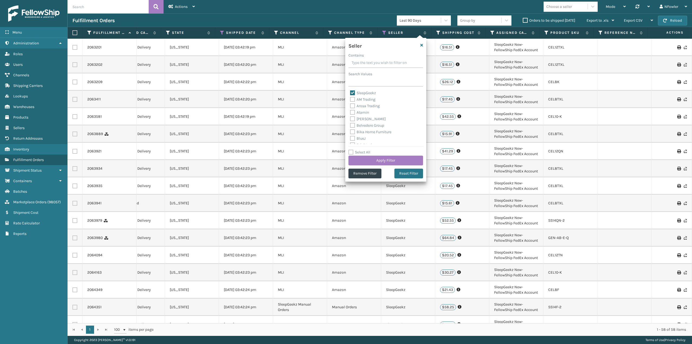
click at [370, 91] on label "SleepGeekz" at bounding box center [363, 93] width 26 height 5
click at [350, 91] on input "SleepGeekz" at bounding box center [350, 92] width 0 height 4
checkbox input "false"
click at [366, 99] on label "[PERSON_NAME] Brands" at bounding box center [374, 99] width 49 height 5
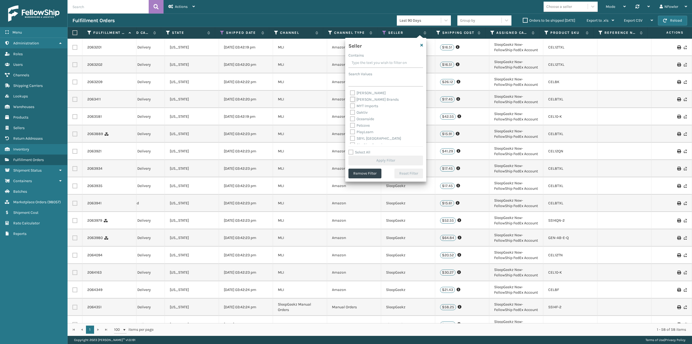
click at [350, 99] on input "[PERSON_NAME] Brands" at bounding box center [350, 98] width 0 height 4
checkbox input "true"
click at [384, 157] on button "Apply Filter" at bounding box center [386, 160] width 75 height 10
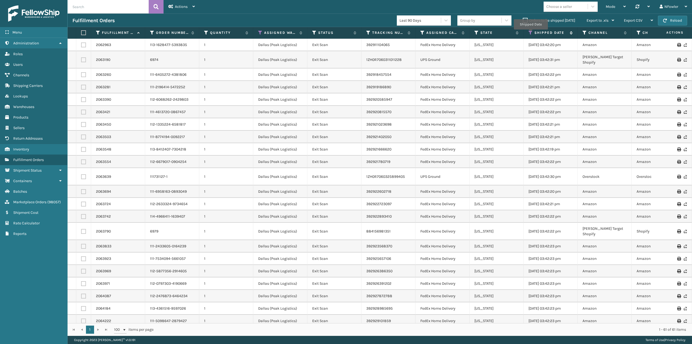
click at [531, 31] on icon at bounding box center [531, 32] width 4 height 5
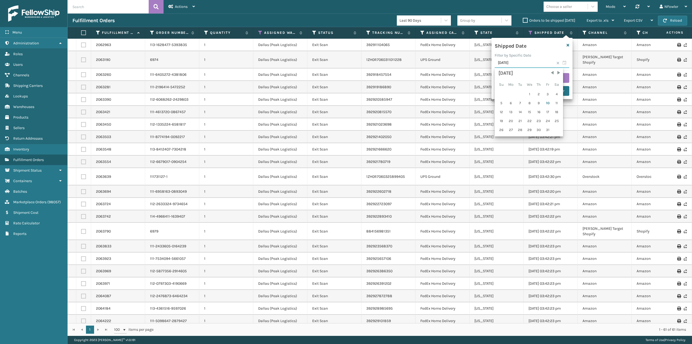
click at [565, 62] on input "09/07/2025" at bounding box center [532, 63] width 75 height 10
click at [550, 74] on span "Previous Month" at bounding box center [552, 72] width 5 height 5
click at [503, 113] on div "14" at bounding box center [501, 112] width 8 height 8
type input "09/14/2025"
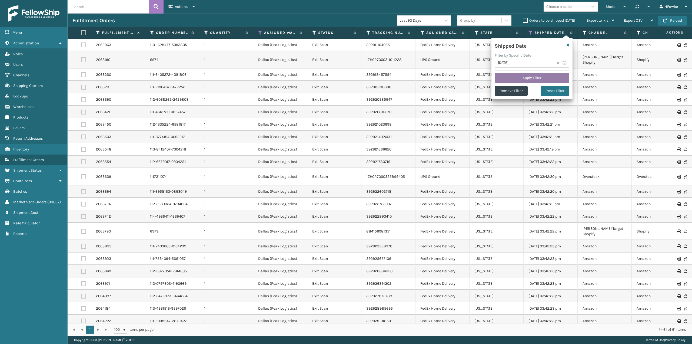
click at [528, 77] on button "Apply Filter" at bounding box center [532, 78] width 75 height 10
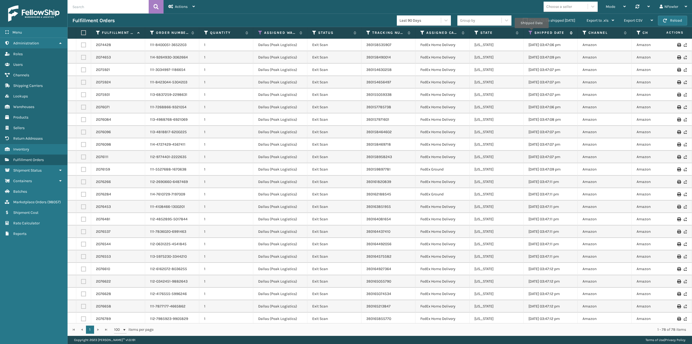
click at [532, 32] on icon at bounding box center [531, 32] width 4 height 5
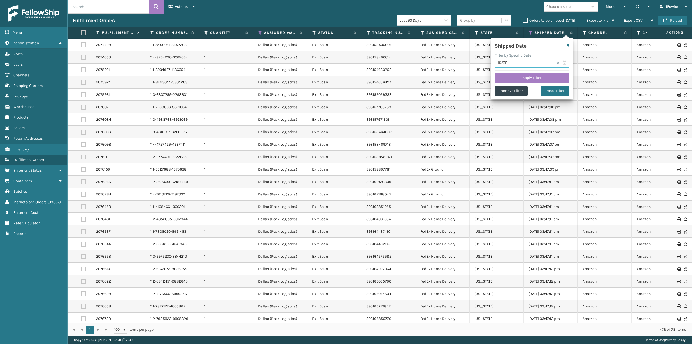
click at [565, 64] on input "09/14/2025" at bounding box center [532, 63] width 75 height 10
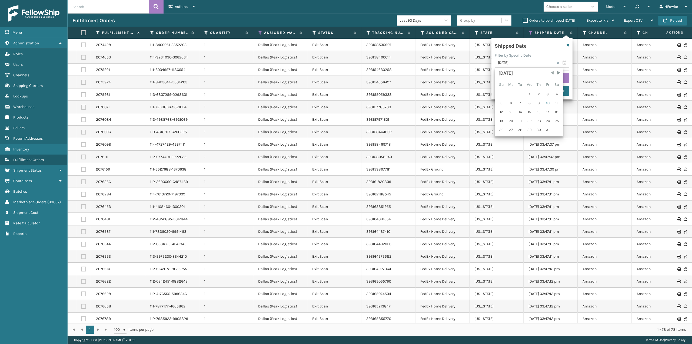
click at [553, 71] on span "Previous Month" at bounding box center [552, 72] width 5 height 5
drag, startPoint x: 503, startPoint y: 118, endPoint x: 525, endPoint y: 79, distance: 44.4
click at [503, 118] on div "21" at bounding box center [501, 121] width 8 height 8
type input "09/21/2025"
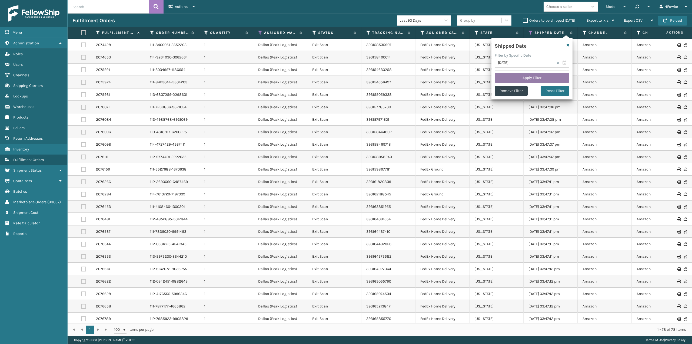
click at [525, 76] on button "Apply Filter" at bounding box center [532, 78] width 75 height 10
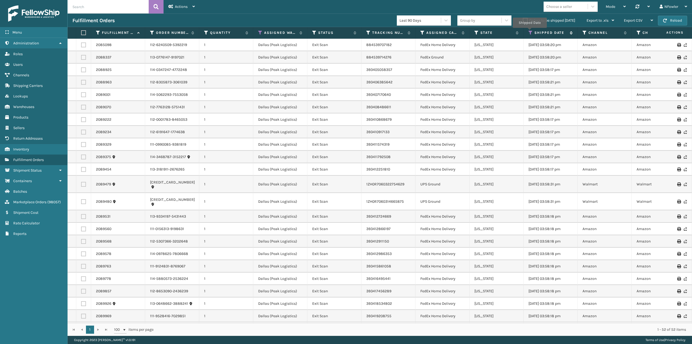
click at [530, 32] on icon at bounding box center [531, 32] width 4 height 5
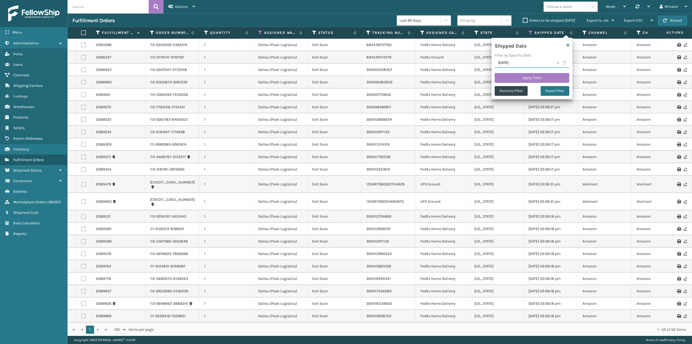
click at [566, 65] on input "09/21/2025" at bounding box center [532, 63] width 75 height 10
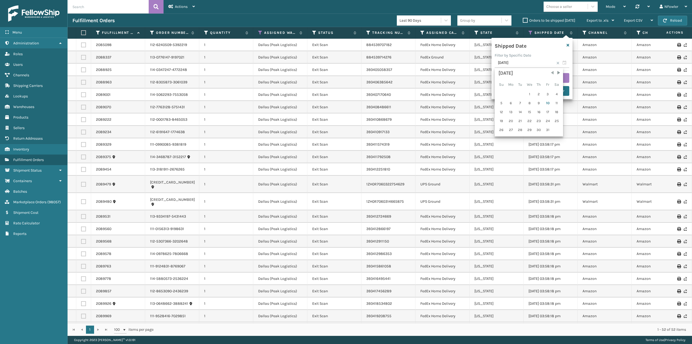
click at [550, 72] on span "Previous Month" at bounding box center [552, 72] width 5 height 5
click at [502, 130] on div "28" at bounding box center [501, 130] width 8 height 8
type input "09/28/2025"
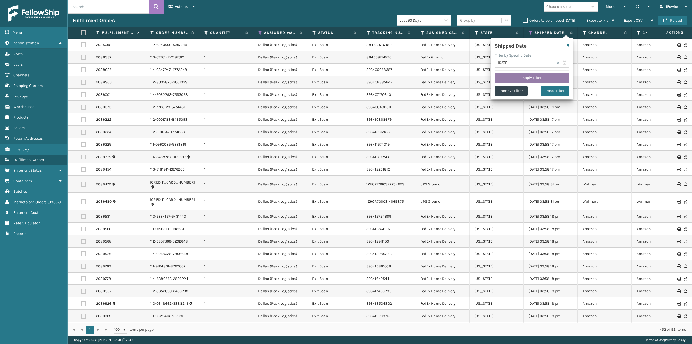
click at [523, 78] on button "Apply Filter" at bounding box center [532, 78] width 75 height 10
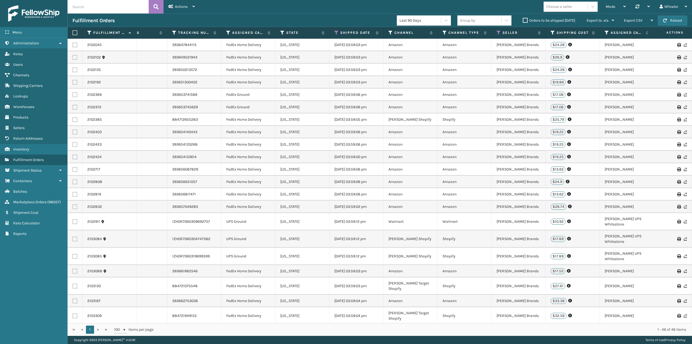
scroll to position [0, 201]
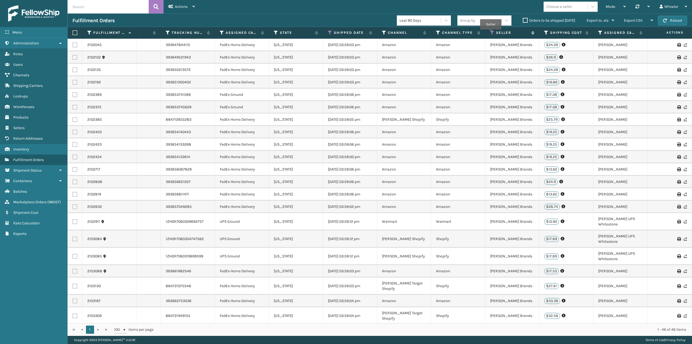
click at [491, 33] on icon at bounding box center [492, 32] width 4 height 5
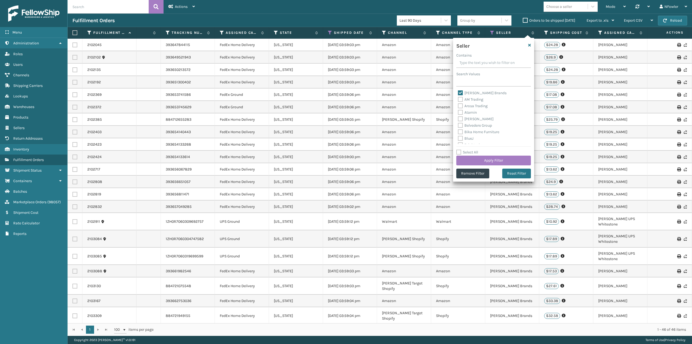
click at [478, 93] on label "[PERSON_NAME] Brands" at bounding box center [482, 93] width 49 height 5
click at [458, 93] on input "[PERSON_NAME] Brands" at bounding box center [458, 92] width 0 height 4
checkbox input "false"
click at [473, 103] on label "FoamTex" at bounding box center [468, 102] width 21 height 5
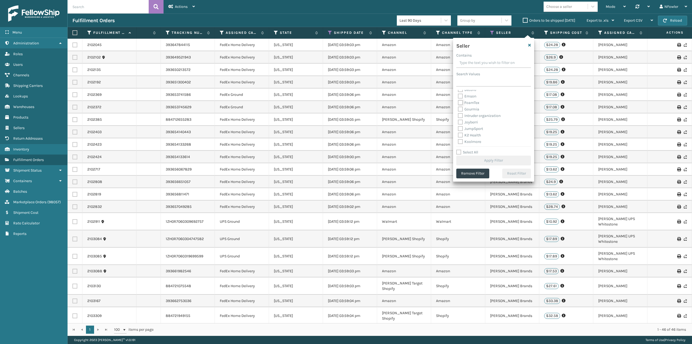
click at [458, 103] on input "FoamTex" at bounding box center [458, 102] width 0 height 4
checkbox input "true"
click at [490, 160] on button "Apply Filter" at bounding box center [493, 160] width 75 height 10
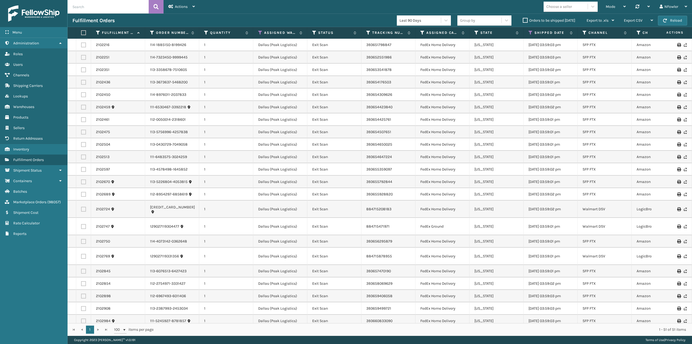
click at [530, 29] on th "Shipped Date" at bounding box center [551, 33] width 54 height 12
click at [529, 32] on icon at bounding box center [531, 32] width 4 height 5
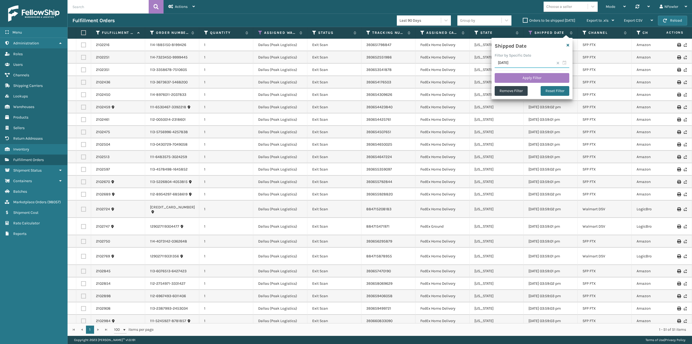
drag, startPoint x: 566, startPoint y: 63, endPoint x: 562, endPoint y: 67, distance: 5.2
click at [565, 64] on input "09/28/2025" at bounding box center [532, 63] width 75 height 10
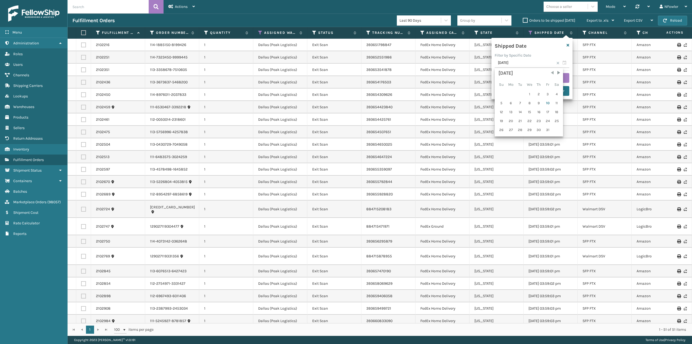
click at [552, 74] on span "Previous Month" at bounding box center [552, 72] width 5 height 5
click at [501, 120] on div "21" at bounding box center [501, 121] width 8 height 8
type input "09/21/2025"
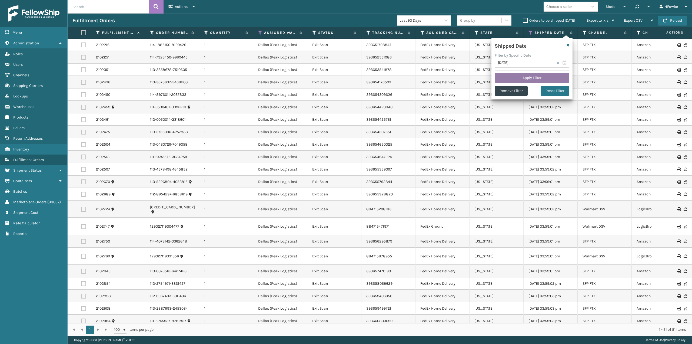
click at [518, 78] on button "Apply Filter" at bounding box center [532, 78] width 75 height 10
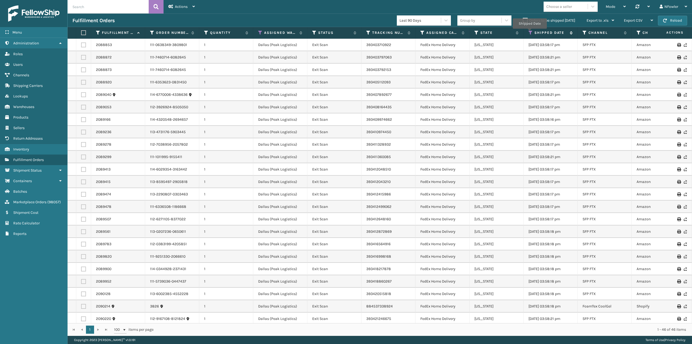
click at [530, 32] on icon at bounding box center [531, 32] width 4 height 5
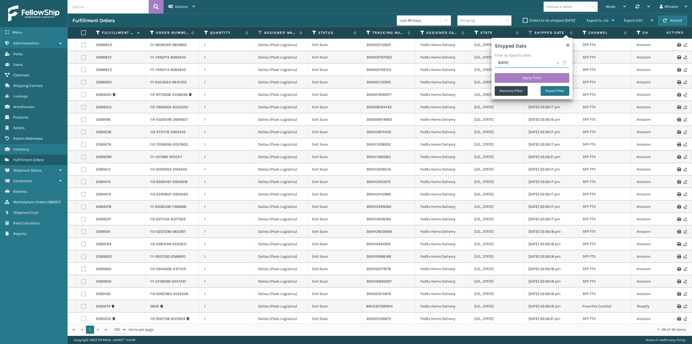
click at [564, 61] on input "09/21/2025" at bounding box center [532, 63] width 75 height 10
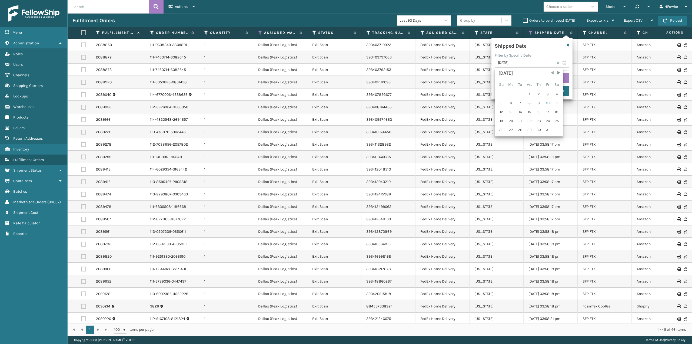
click at [553, 72] on span "Previous Month" at bounding box center [552, 72] width 5 height 5
click at [503, 110] on div "14" at bounding box center [501, 112] width 8 height 8
type input "09/14/2025"
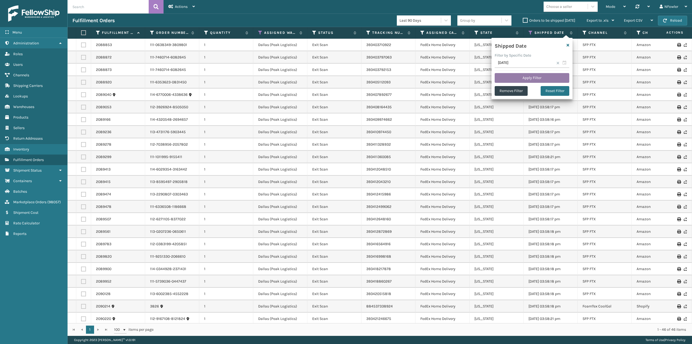
click at [530, 76] on button "Apply Filter" at bounding box center [532, 78] width 75 height 10
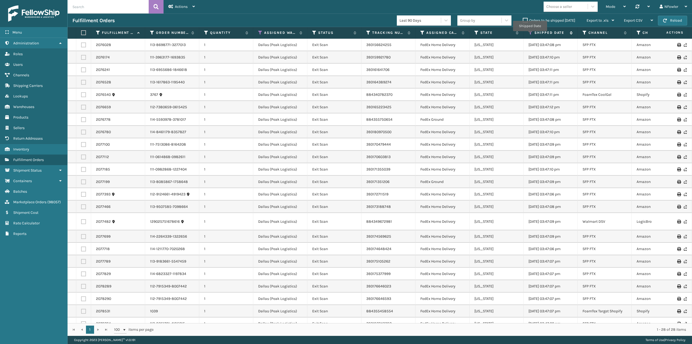
click at [530, 34] on icon at bounding box center [531, 32] width 4 height 5
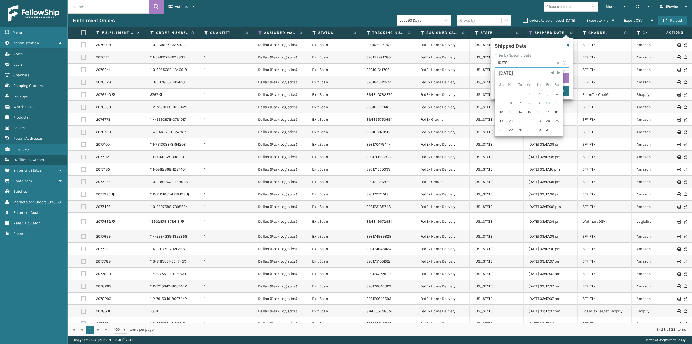
click at [563, 61] on input "09/14/2025" at bounding box center [532, 63] width 75 height 10
click at [551, 71] on span "Previous Month" at bounding box center [552, 72] width 5 height 5
click at [503, 102] on div "7" at bounding box center [501, 103] width 8 height 8
type input "09/07/2025"
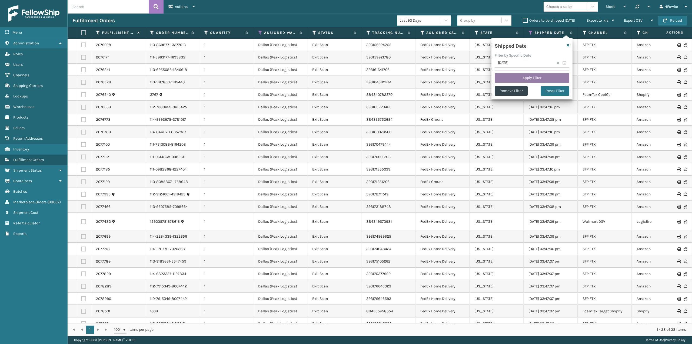
click at [524, 77] on button "Apply Filter" at bounding box center [532, 78] width 75 height 10
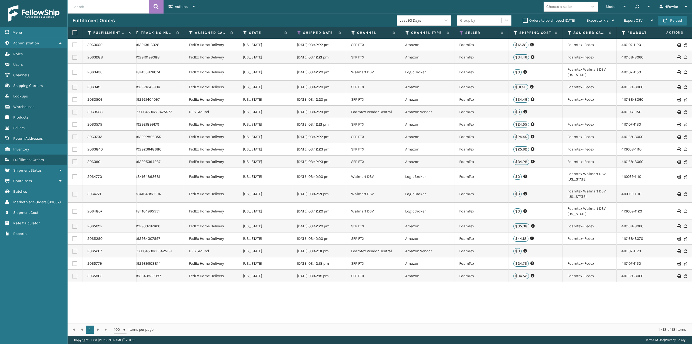
scroll to position [0, 232]
click at [459, 33] on icon at bounding box center [461, 32] width 4 height 5
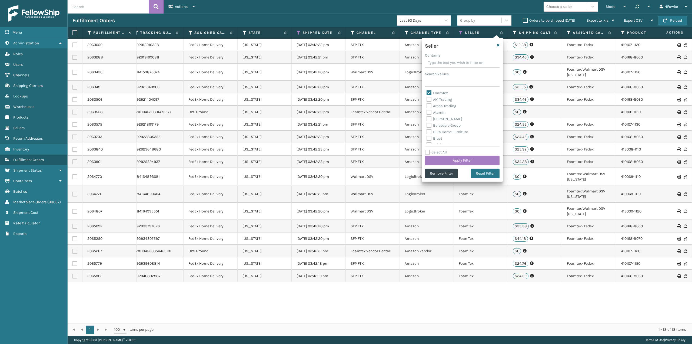
click at [437, 92] on label "FoamTex" at bounding box center [437, 93] width 21 height 5
click at [427, 92] on input "FoamTex" at bounding box center [427, 92] width 0 height 4
checkbox input "false"
click at [438, 112] on label "Atamin" at bounding box center [436, 112] width 19 height 5
click at [427, 112] on input "Atamin" at bounding box center [427, 111] width 0 height 4
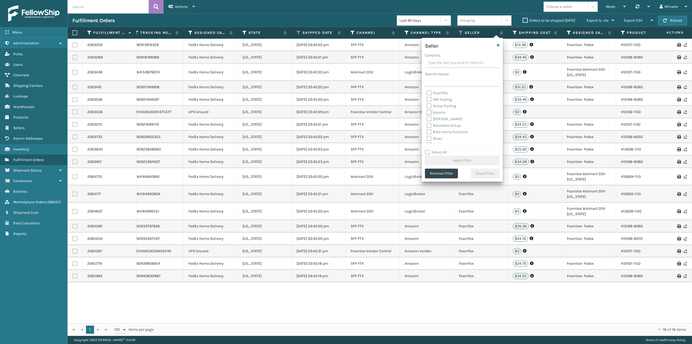
checkbox input "true"
click at [458, 158] on button "Apply Filter" at bounding box center [462, 160] width 75 height 10
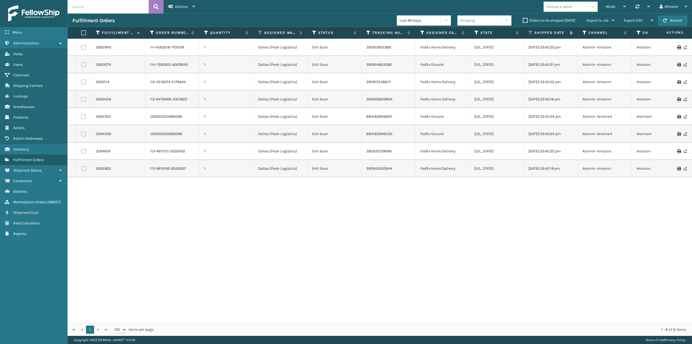
click at [528, 33] on th "Shipped Date" at bounding box center [551, 33] width 54 height 12
click at [530, 33] on icon at bounding box center [531, 32] width 4 height 5
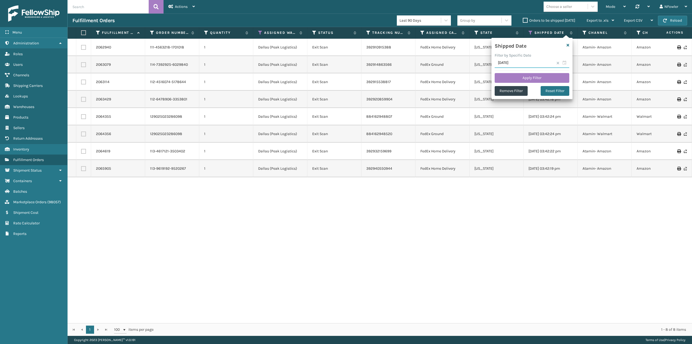
click at [561, 63] on input "09/07/2025" at bounding box center [532, 63] width 75 height 10
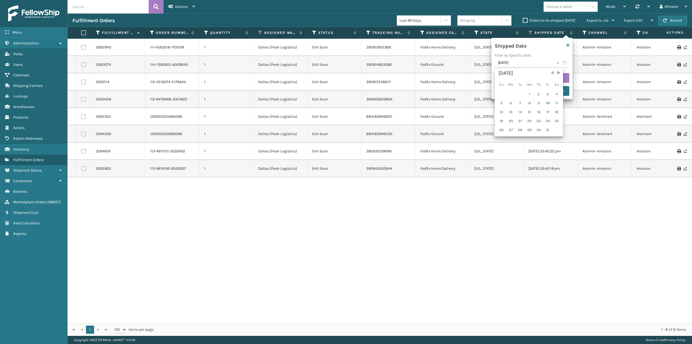
click at [552, 72] on span "Previous Month" at bounding box center [552, 72] width 5 height 5
click at [502, 112] on div "14" at bounding box center [501, 112] width 8 height 8
type input "09/14/2025"
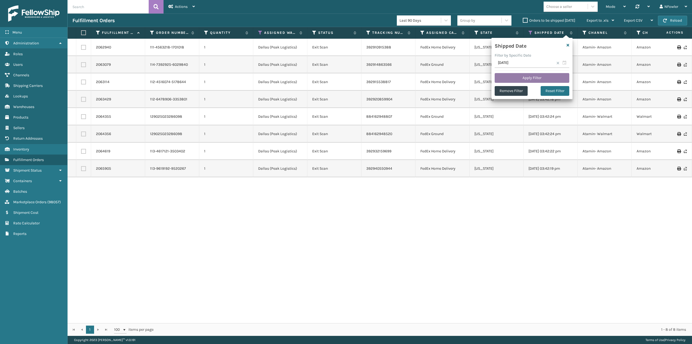
click at [525, 78] on button "Apply Filter" at bounding box center [532, 78] width 75 height 10
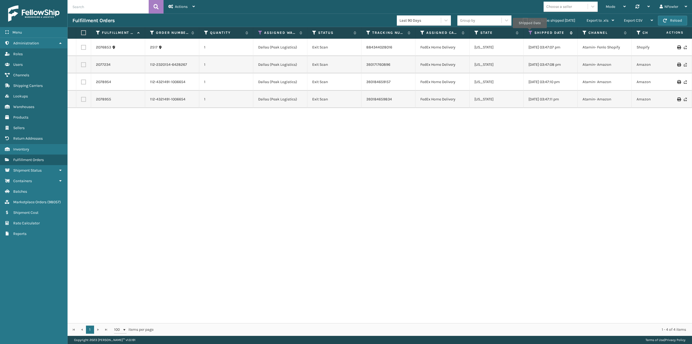
click at [530, 32] on icon at bounding box center [531, 32] width 4 height 5
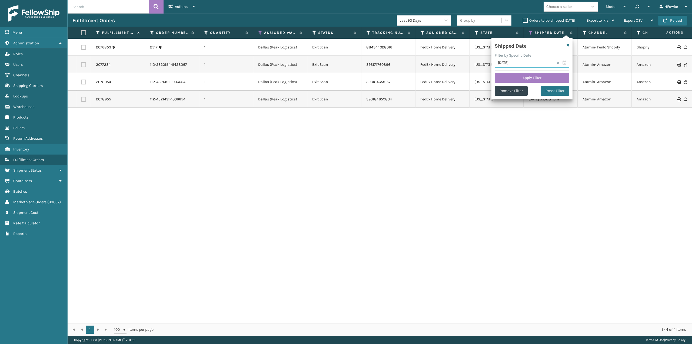
click at [565, 63] on input "09/14/2025" at bounding box center [532, 63] width 75 height 10
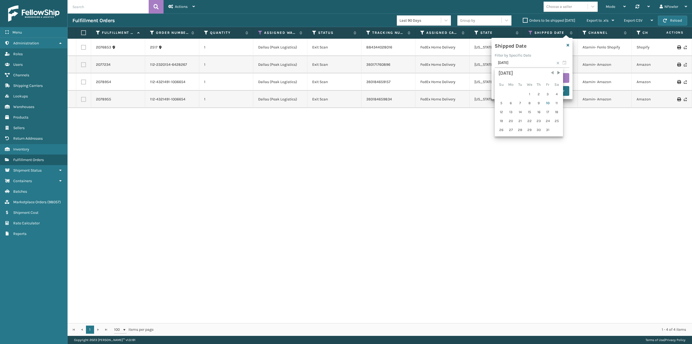
click at [553, 72] on span "Previous Month" at bounding box center [552, 72] width 5 height 5
click at [503, 117] on div "21" at bounding box center [501, 121] width 8 height 8
type input "09/21/2025"
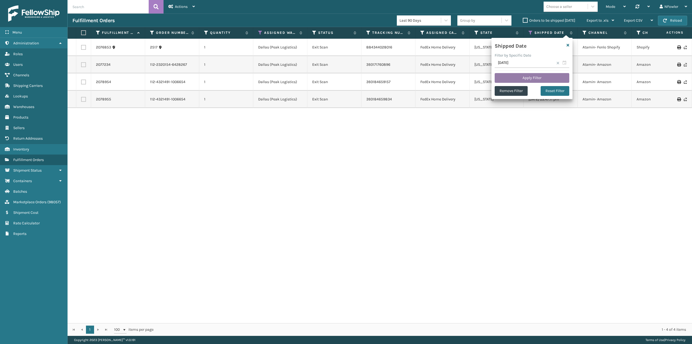
click at [535, 76] on button "Apply Filter" at bounding box center [532, 78] width 75 height 10
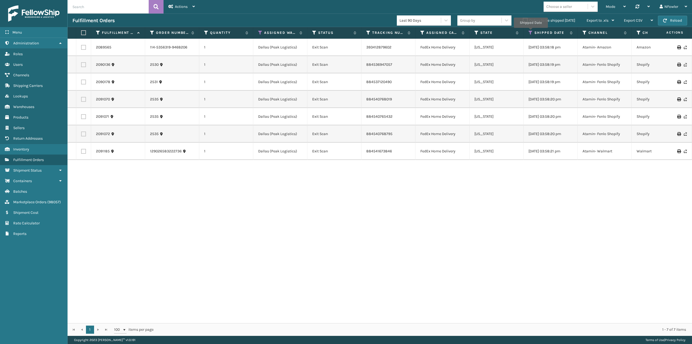
drag, startPoint x: 531, startPoint y: 32, endPoint x: 538, endPoint y: 36, distance: 8.2
click at [531, 32] on icon at bounding box center [531, 32] width 4 height 5
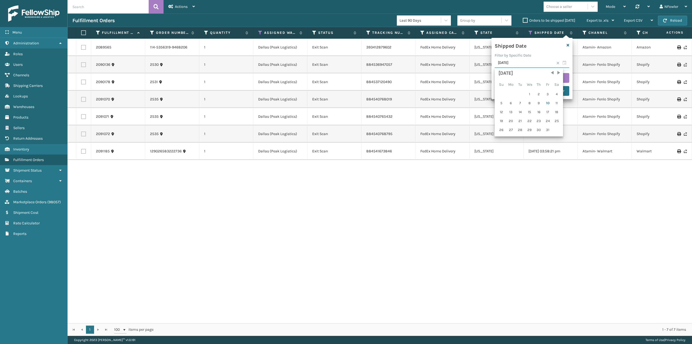
click at [565, 62] on input "09/21/2025" at bounding box center [532, 63] width 75 height 10
click at [551, 72] on span "Previous Month" at bounding box center [552, 72] width 5 height 5
click at [498, 131] on div "28" at bounding box center [501, 130] width 8 height 8
type input "09/28/2025"
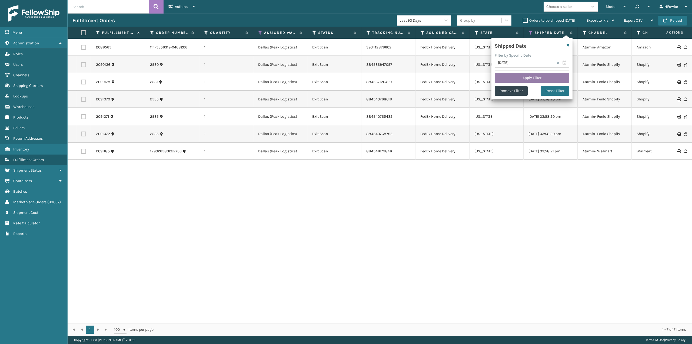
click at [524, 80] on button "Apply Filter" at bounding box center [532, 78] width 75 height 10
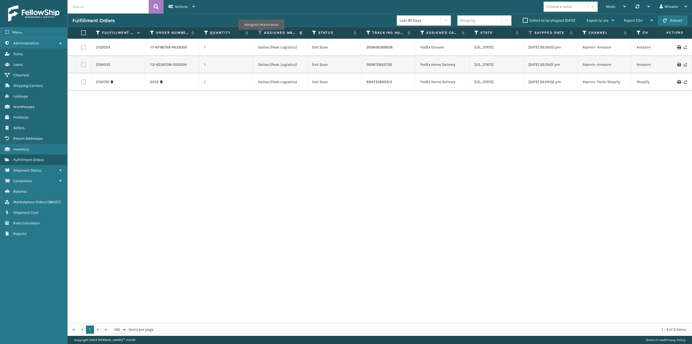
click at [261, 33] on icon at bounding box center [260, 32] width 4 height 5
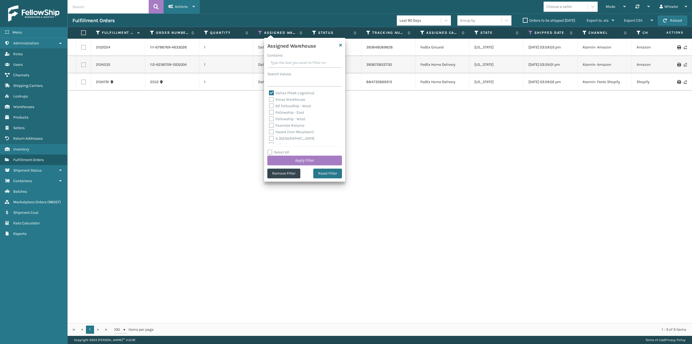
click at [182, 8] on span "Actions" at bounding box center [181, 6] width 13 height 5
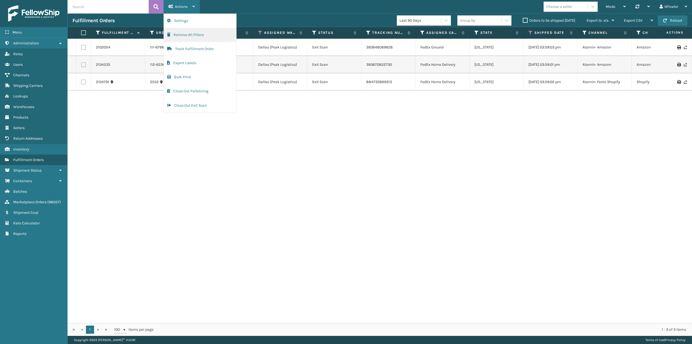
click at [192, 33] on button "Remove All Filters" at bounding box center [200, 35] width 72 height 14
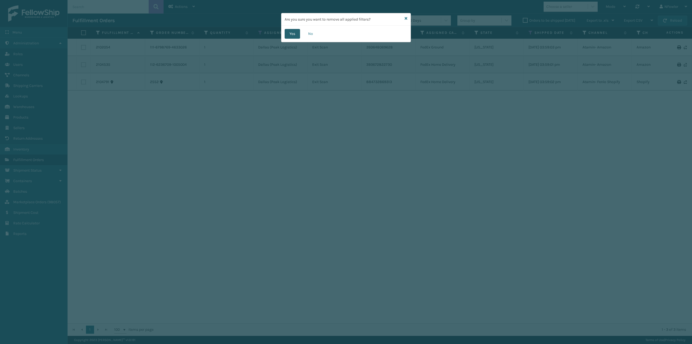
click at [295, 35] on button "Yes" at bounding box center [292, 34] width 15 height 10
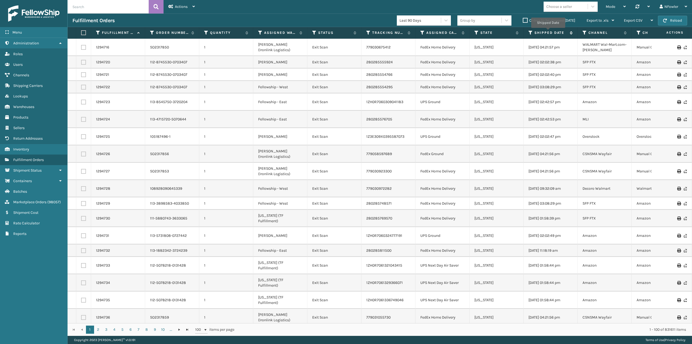
click at [548, 32] on label "Shipped Date" at bounding box center [551, 32] width 33 height 5
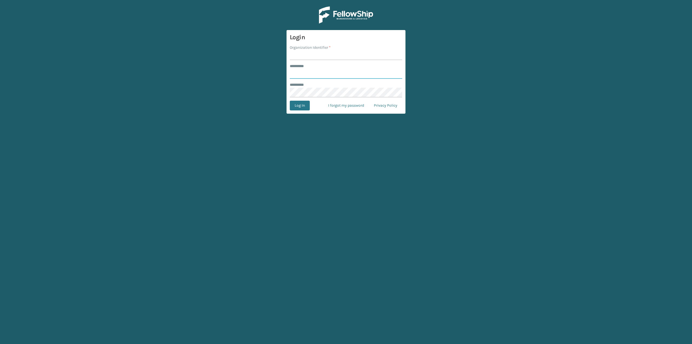
type input "*******"
click at [326, 56] on input "Organization Identifier *" at bounding box center [346, 55] width 112 height 10
click at [294, 111] on form "Login Organization Identifier * ******** * ******* ******** * Log In I forgot m…" at bounding box center [346, 72] width 119 height 84
drag, startPoint x: 312, startPoint y: 55, endPoint x: 314, endPoint y: 62, distance: 6.8
click at [312, 55] on input "Organization Identifier *" at bounding box center [346, 55] width 112 height 10
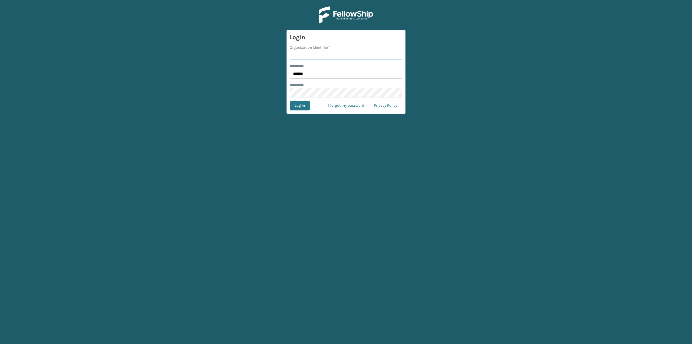
type input "SuperAdminOrganization"
click at [302, 108] on button "Log In" at bounding box center [300, 106] width 20 height 10
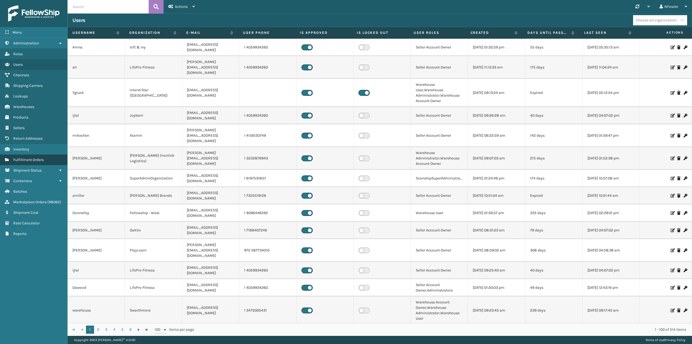
click at [37, 161] on span "Fulfillment Orders" at bounding box center [28, 159] width 31 height 5
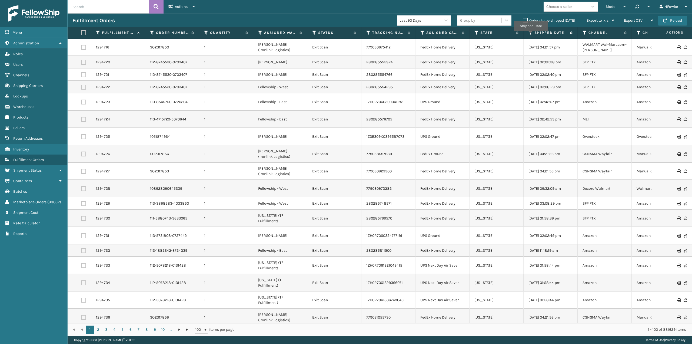
click at [531, 34] on icon at bounding box center [531, 32] width 4 height 5
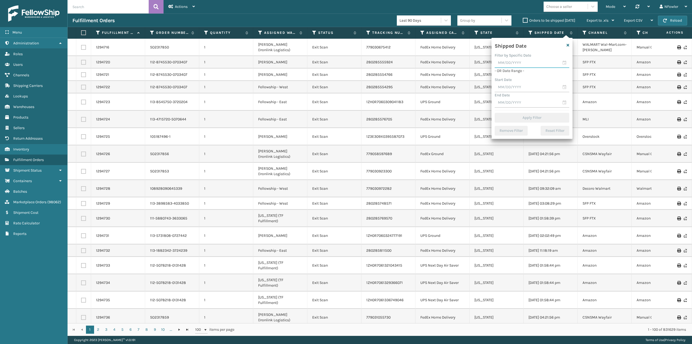
click at [563, 64] on input "text" at bounding box center [532, 63] width 75 height 10
click at [559, 59] on input "text" at bounding box center [532, 63] width 75 height 10
click at [564, 89] on input "text" at bounding box center [532, 87] width 75 height 10
click at [564, 88] on input "text" at bounding box center [532, 87] width 75 height 10
click at [554, 97] on span "Previous Month" at bounding box center [552, 96] width 5 height 5
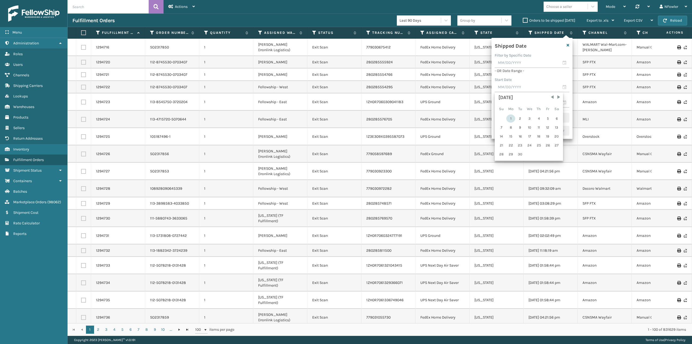
click at [511, 118] on div "1" at bounding box center [510, 118] width 9 height 8
type input "[DATE]"
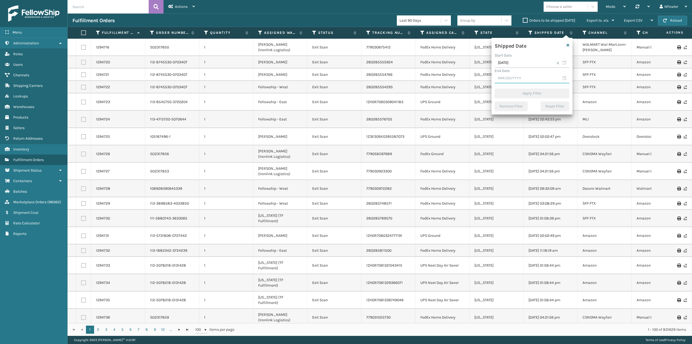
click at [561, 78] on input "text" at bounding box center [532, 79] width 75 height 10
click at [551, 88] on span "Previous Month" at bounding box center [552, 87] width 5 height 5
click at [523, 144] on div "30" at bounding box center [520, 145] width 8 height 8
type input "[DATE]"
click at [533, 94] on button "Apply Filter" at bounding box center [532, 93] width 75 height 10
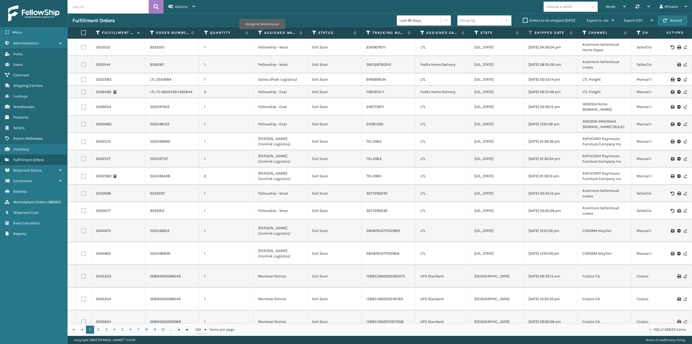
click at [257, 32] on th "Assigned Warehouse" at bounding box center [280, 33] width 54 height 12
click at [259, 32] on icon at bounding box center [260, 32] width 4 height 5
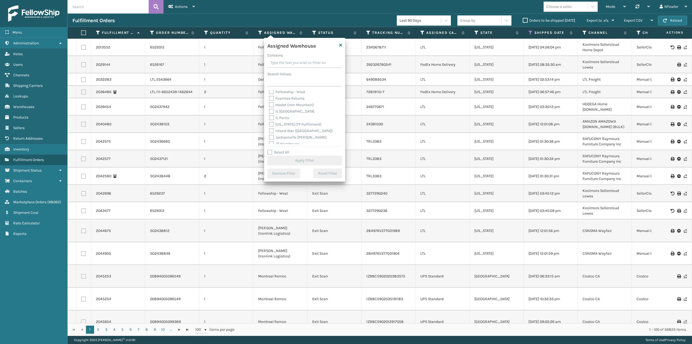
scroll to position [54, 0]
click at [290, 110] on label "Jacksonville [PERSON_NAME]" at bounding box center [298, 110] width 58 height 5
click at [269, 110] on input "Jacksonville [PERSON_NAME]" at bounding box center [269, 109] width 0 height 4
checkbox input "true"
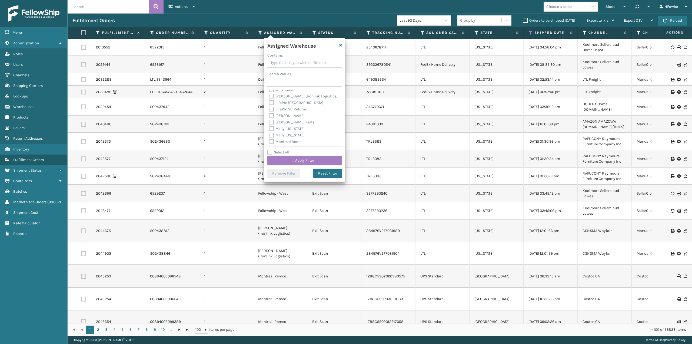
click at [289, 114] on label "[PERSON_NAME]" at bounding box center [287, 115] width 36 height 5
click at [269, 114] on input "[PERSON_NAME]" at bounding box center [269, 114] width 0 height 4
checkbox input "true"
click at [295, 139] on label "SleepGeekz Warehouse" at bounding box center [292, 140] width 46 height 5
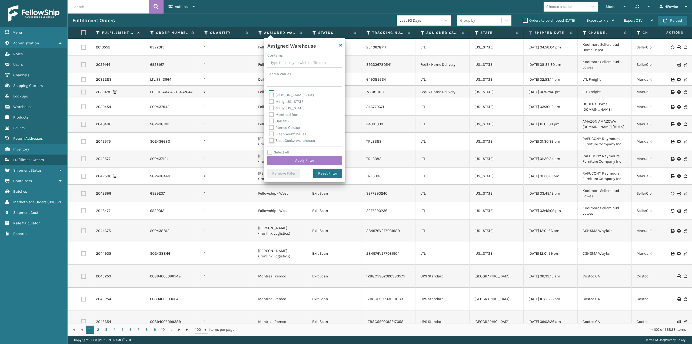
click at [269, 139] on input "SleepGeekz Warehouse" at bounding box center [269, 139] width 0 height 4
checkbox input "true"
click at [303, 161] on button "Apply Filter" at bounding box center [304, 160] width 75 height 10
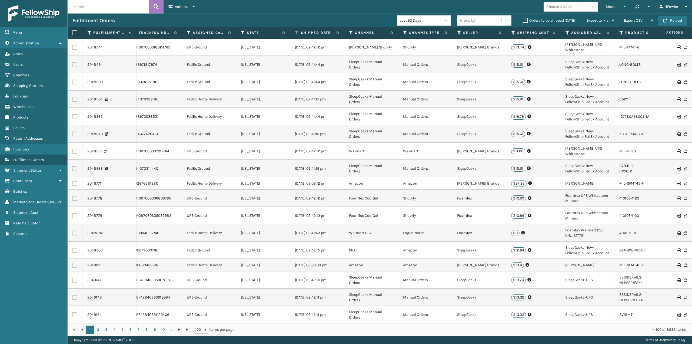
scroll to position [0, 295]
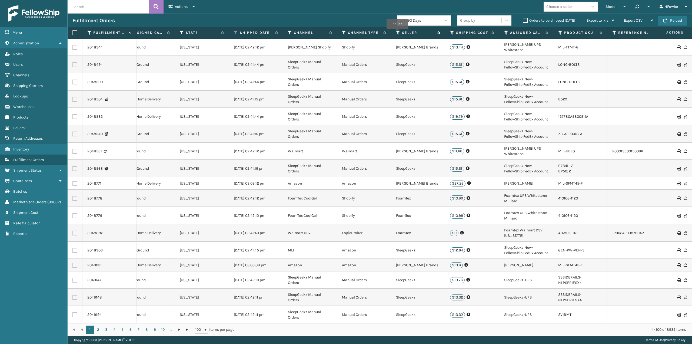
click at [397, 33] on icon at bounding box center [398, 32] width 4 height 5
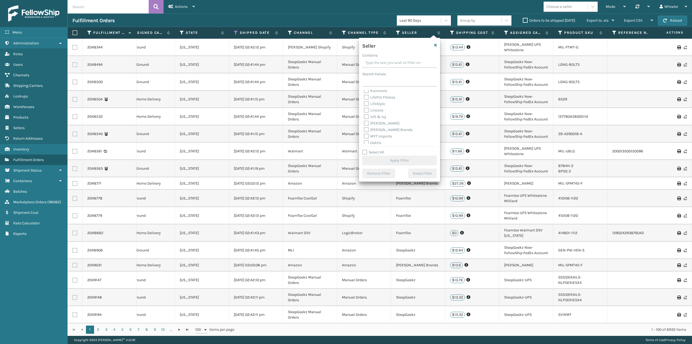
scroll to position [135, 0]
click at [382, 120] on label "[PERSON_NAME] Brands" at bounding box center [388, 120] width 49 height 5
click at [364, 120] on input "[PERSON_NAME] Brands" at bounding box center [364, 119] width 0 height 4
checkbox input "true"
click at [402, 158] on button "Apply Filter" at bounding box center [399, 160] width 75 height 10
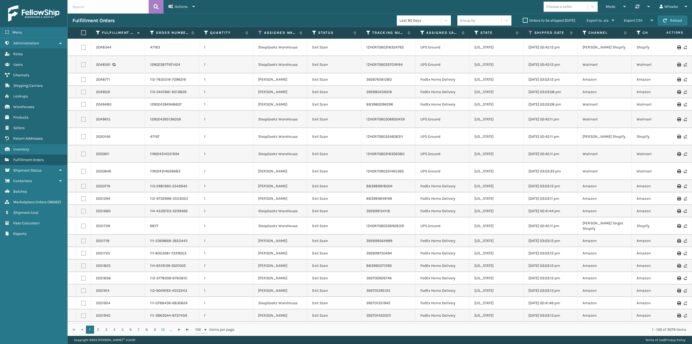
scroll to position [0, 210]
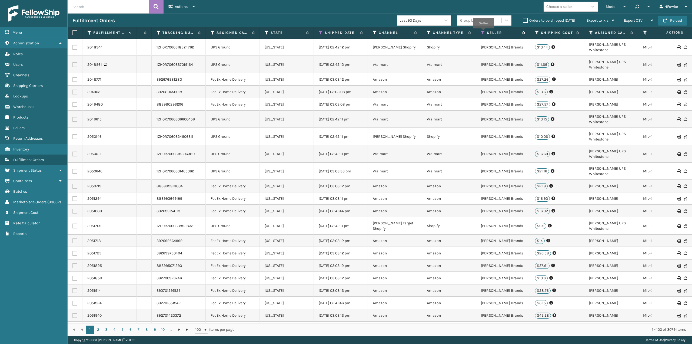
click at [482, 31] on icon at bounding box center [483, 32] width 4 height 5
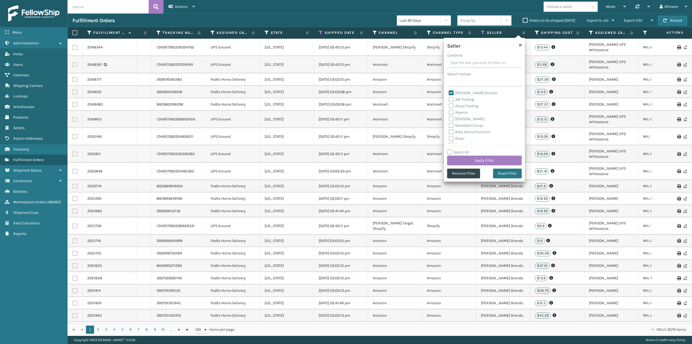
click at [461, 94] on label "[PERSON_NAME] Brands" at bounding box center [473, 93] width 49 height 5
click at [449, 93] on input "[PERSON_NAME] Brands" at bounding box center [449, 92] width 0 height 4
checkbox input "false"
click at [462, 121] on label "SBYL [GEOGRAPHIC_DATA]" at bounding box center [474, 121] width 51 height 5
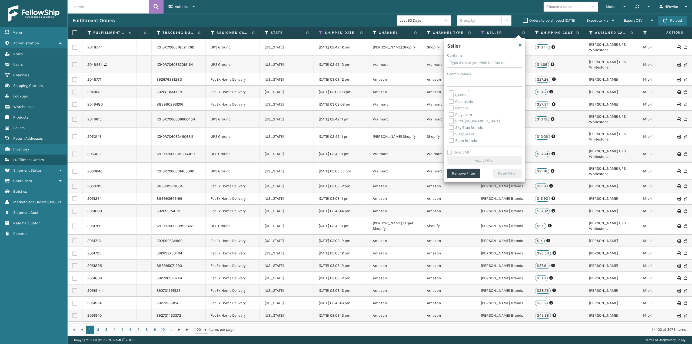
click at [449, 121] on input "SBYL [GEOGRAPHIC_DATA]" at bounding box center [449, 120] width 0 height 4
checkbox input "true"
click at [482, 162] on button "Apply Filter" at bounding box center [484, 160] width 75 height 10
